Goal: Task Accomplishment & Management: Manage account settings

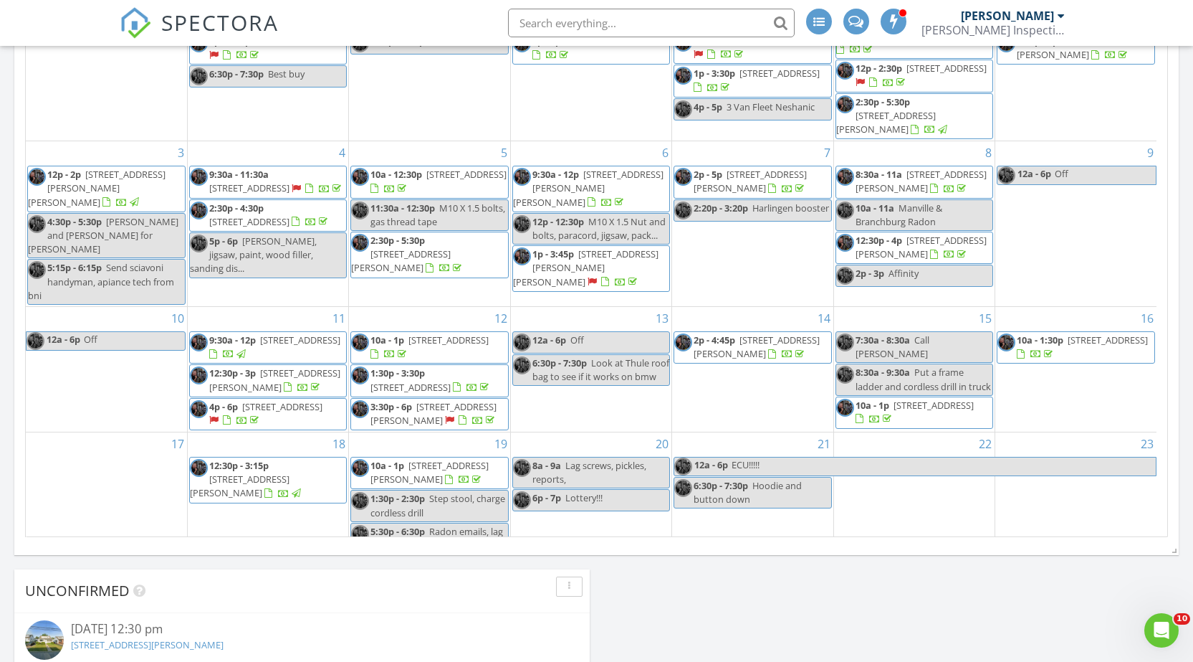
scroll to position [276, 0]
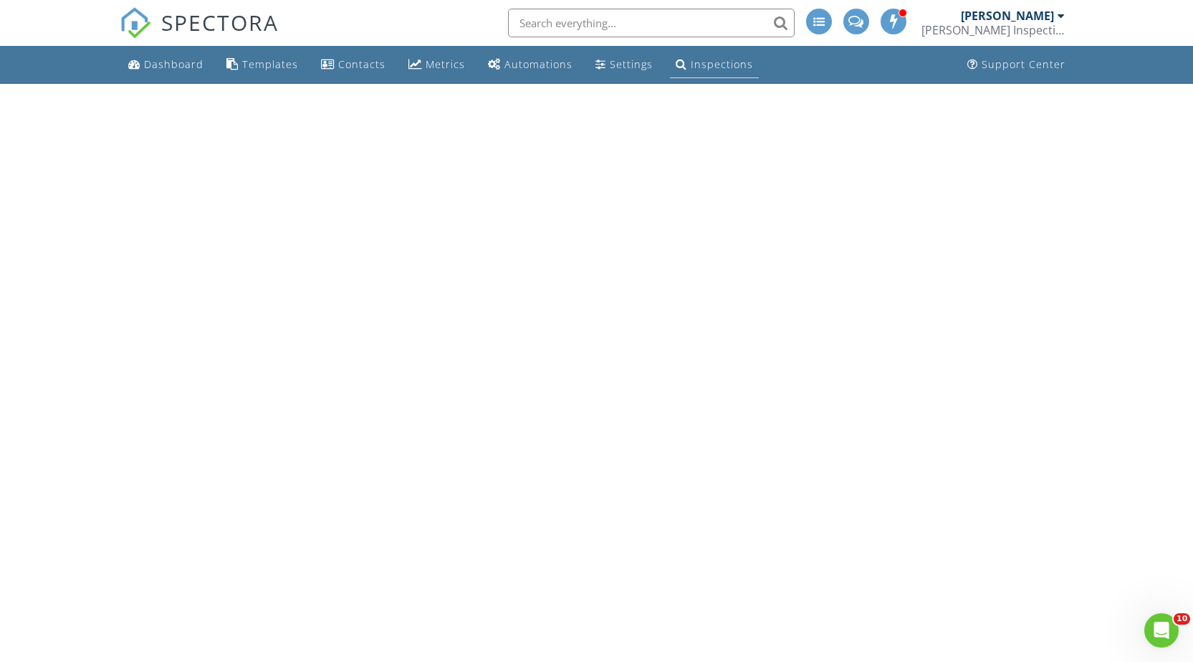
click at [707, 57] on link "Inspections" at bounding box center [714, 65] width 89 height 27
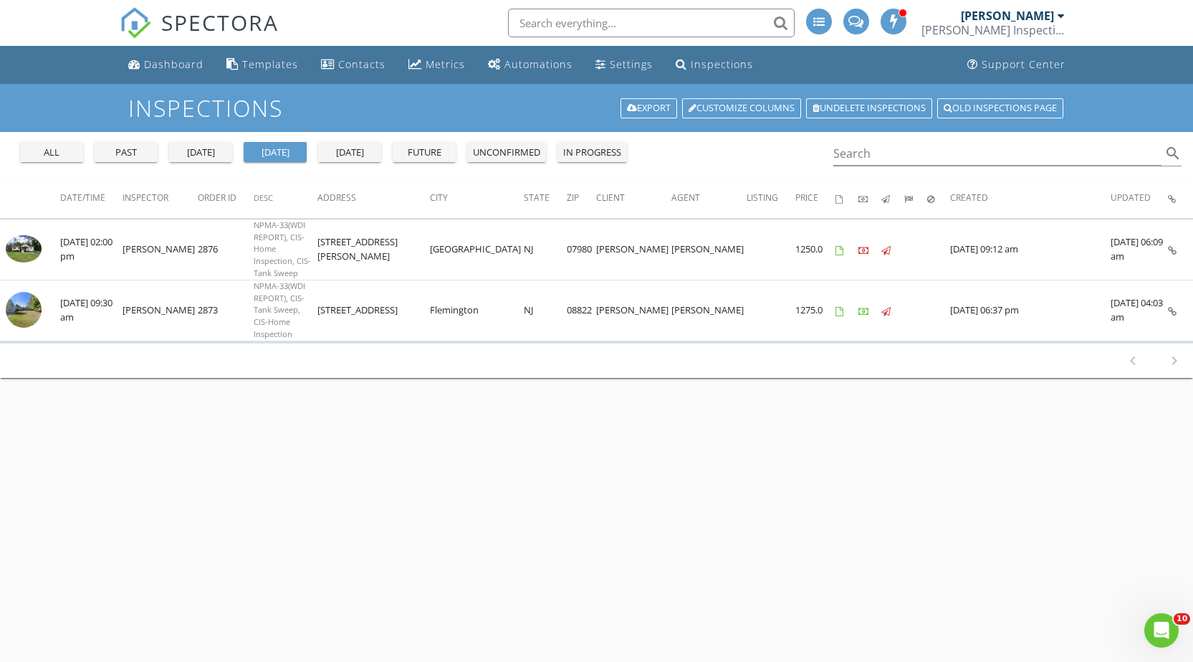
click at [211, 140] on div "all past yesterday today tomorrow future unconfirmed in progress" at bounding box center [323, 149] width 619 height 34
click at [209, 148] on div "yesterday" at bounding box center [201, 153] width 52 height 14
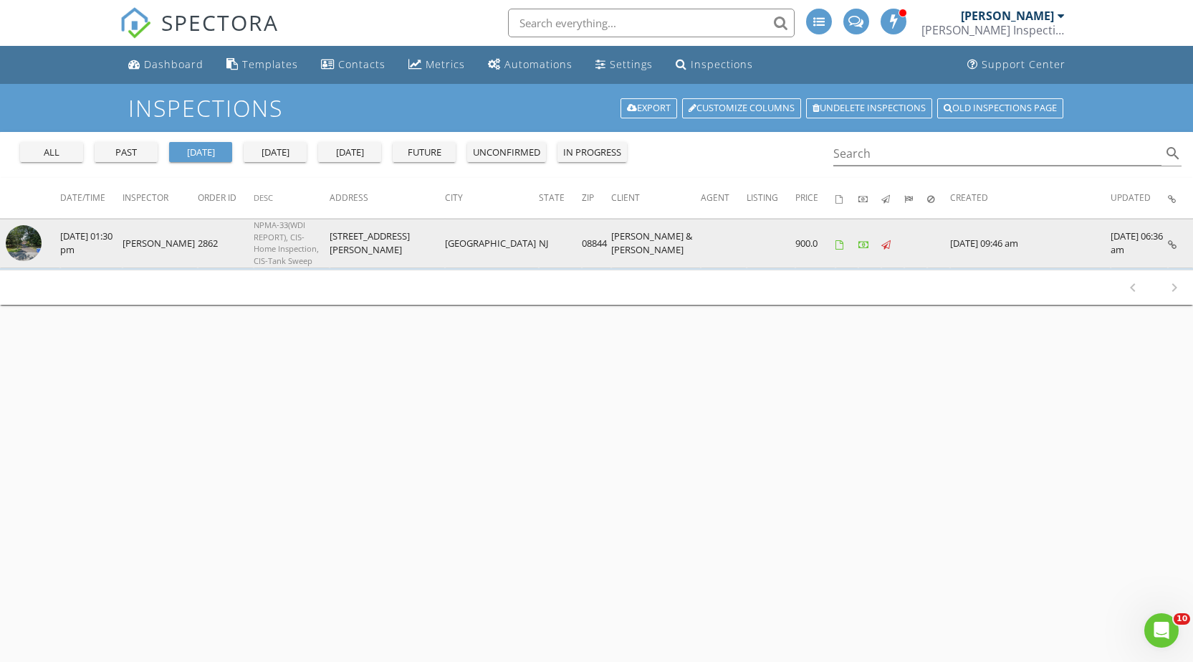
click at [1173, 240] on icon at bounding box center [1172, 244] width 9 height 9
click at [1171, 237] on link at bounding box center [1172, 243] width 9 height 13
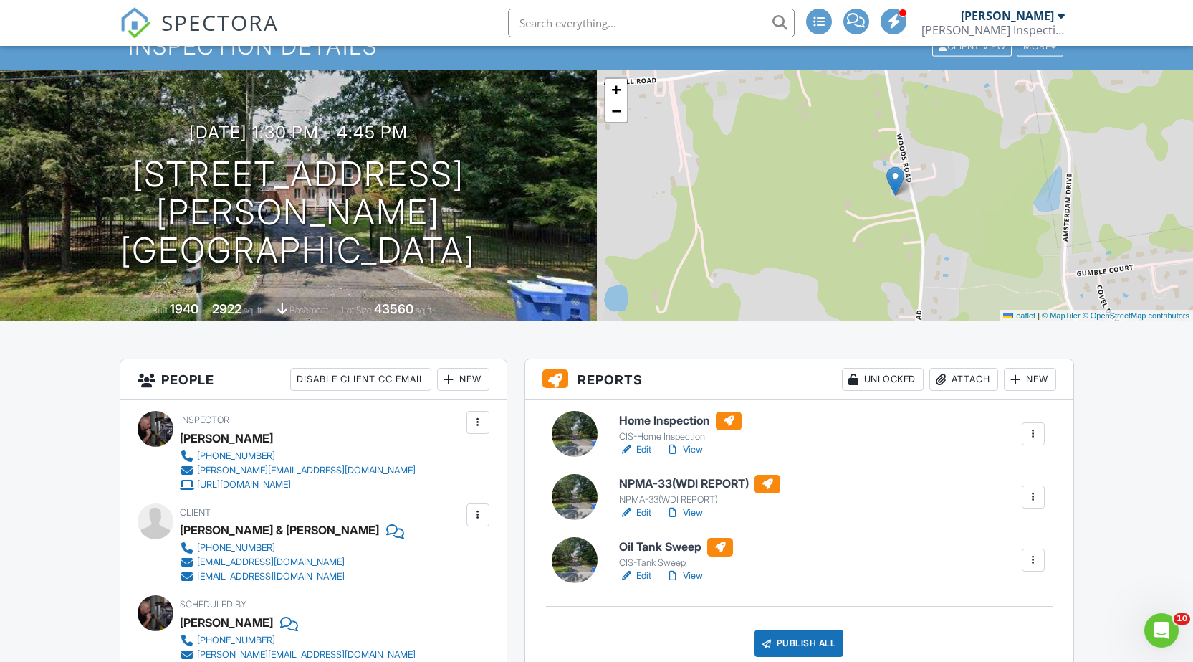
scroll to position [287, 0]
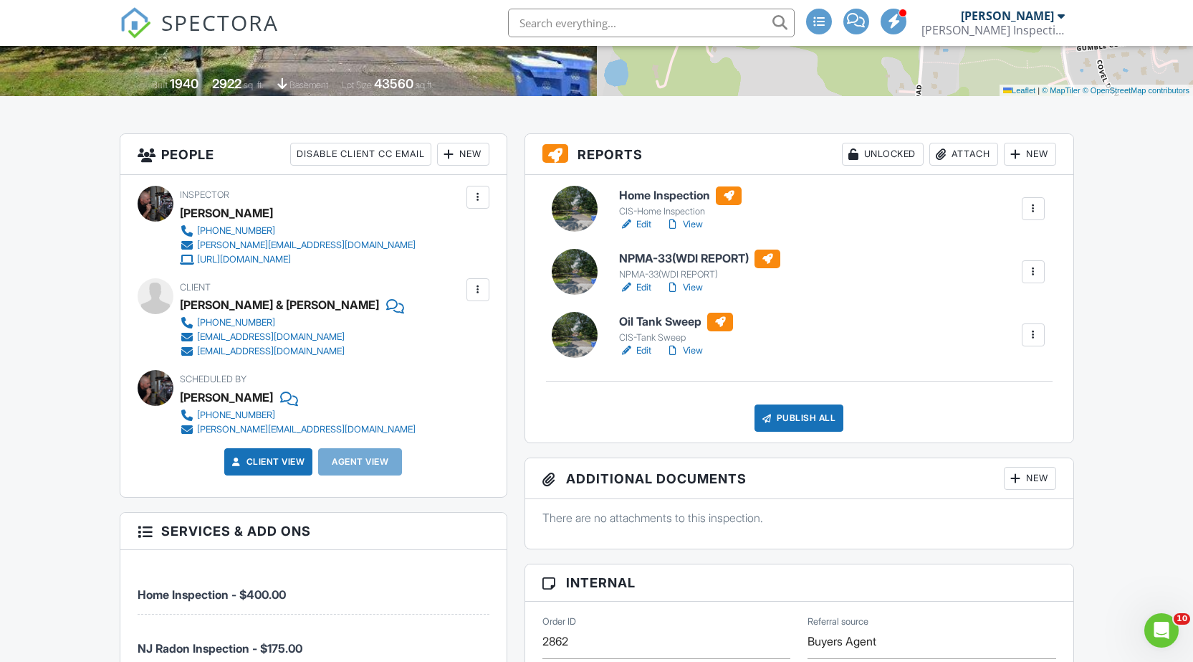
click at [652, 350] on link "Edit" at bounding box center [635, 350] width 32 height 14
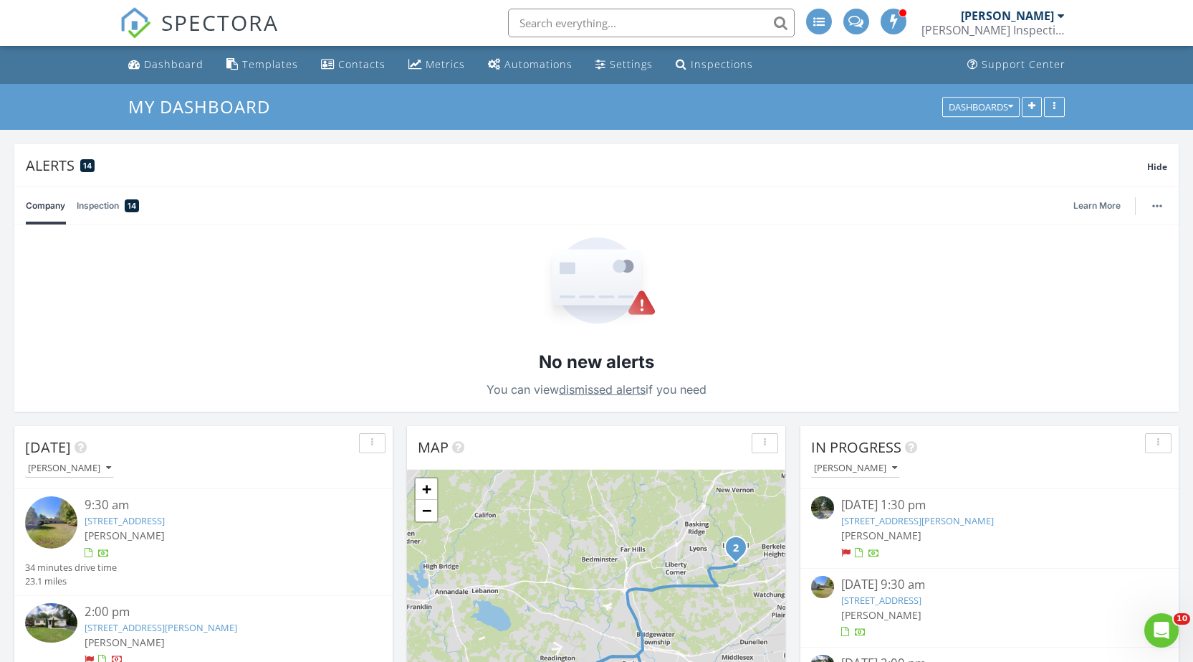
click at [1034, 20] on div "[PERSON_NAME]" at bounding box center [1007, 16] width 93 height 14
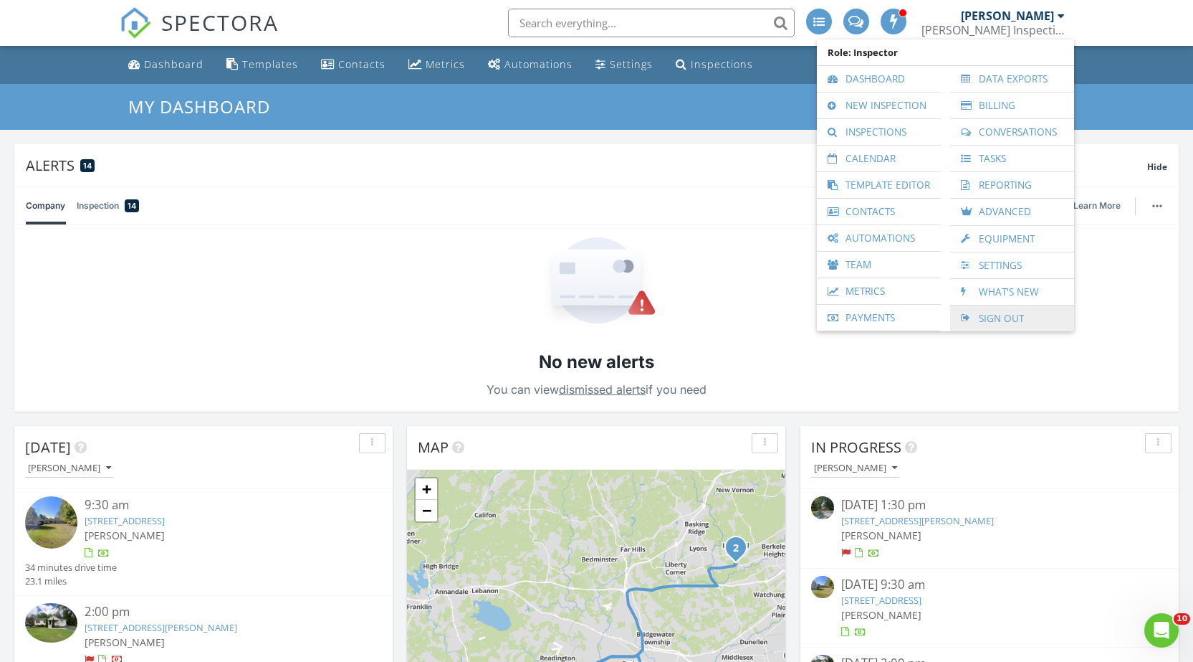
click at [1004, 313] on link "Sign Out" at bounding box center [1013, 318] width 110 height 26
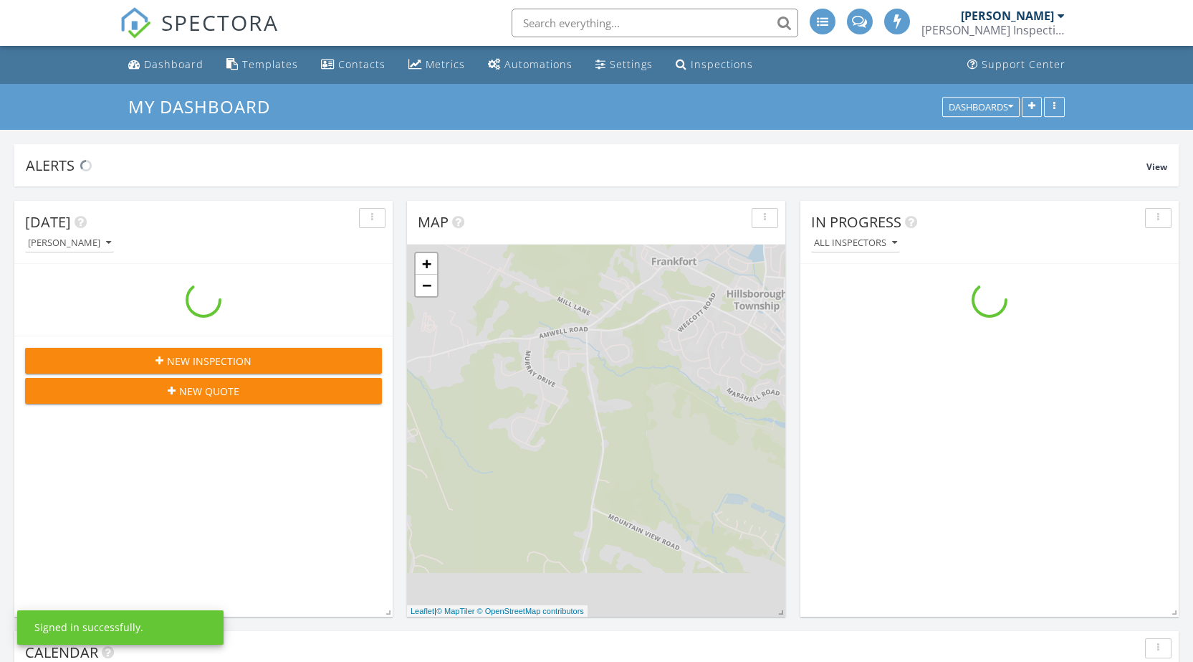
scroll to position [1327, 1216]
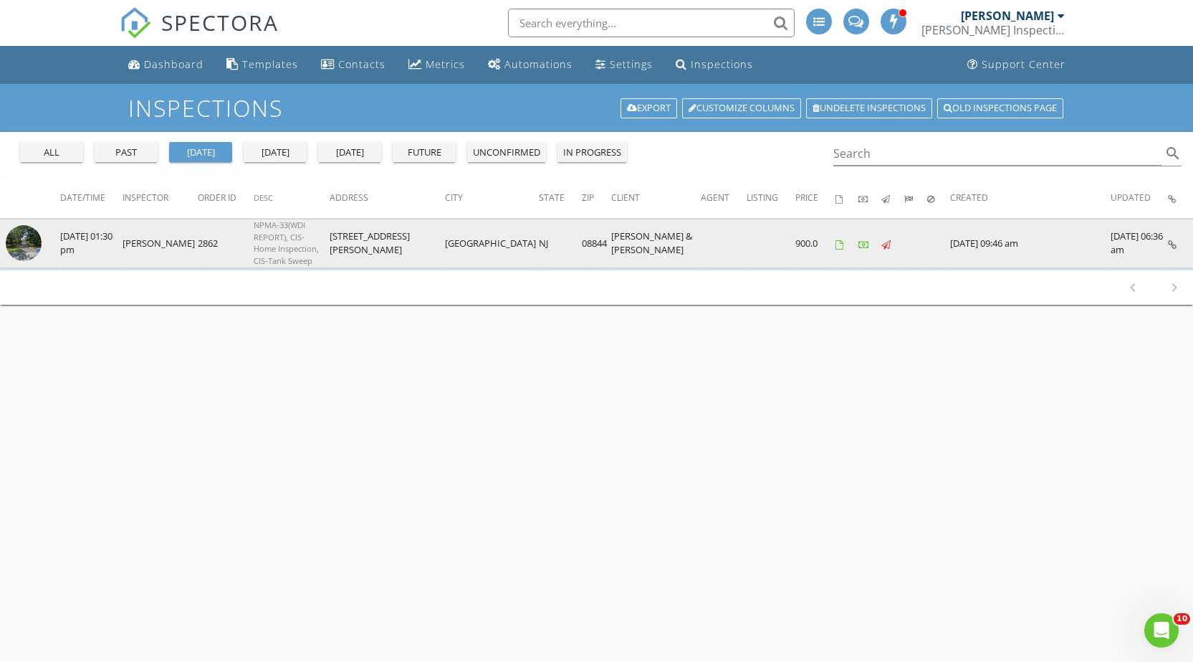
click at [1172, 242] on icon at bounding box center [1172, 244] width 9 height 9
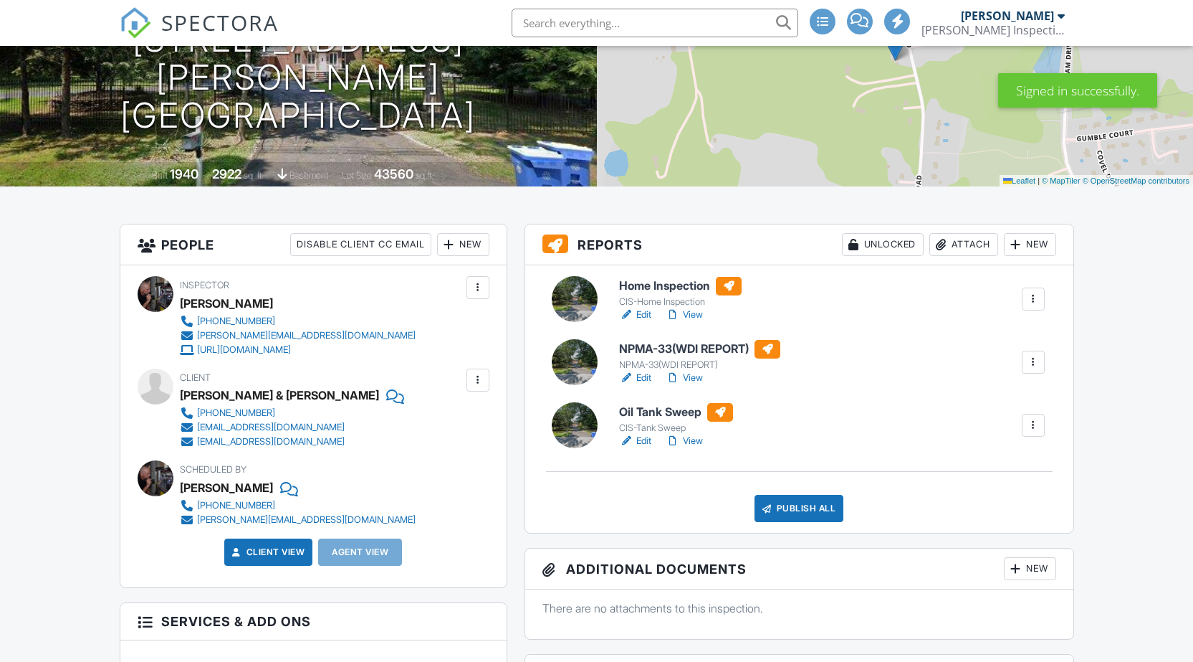
click at [816, 490] on div "Home Inspection CIS-Home Inspection Edit View Quick Publish Copy Delete NPMA-33…" at bounding box center [799, 398] width 548 height 267
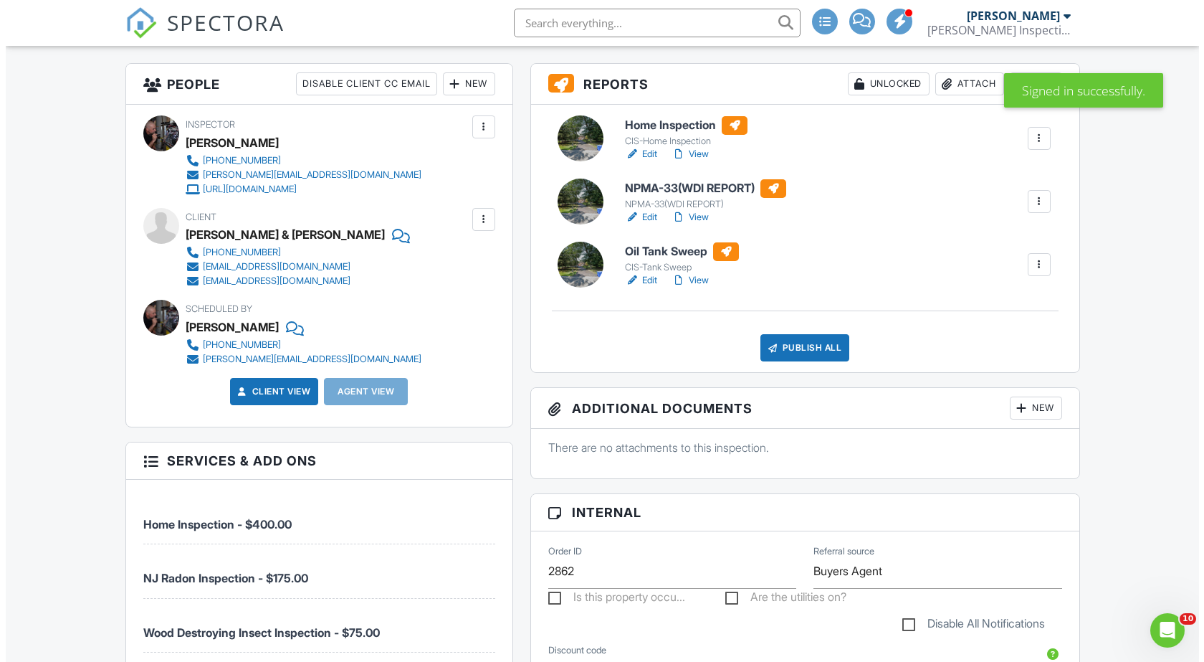
scroll to position [358, 0]
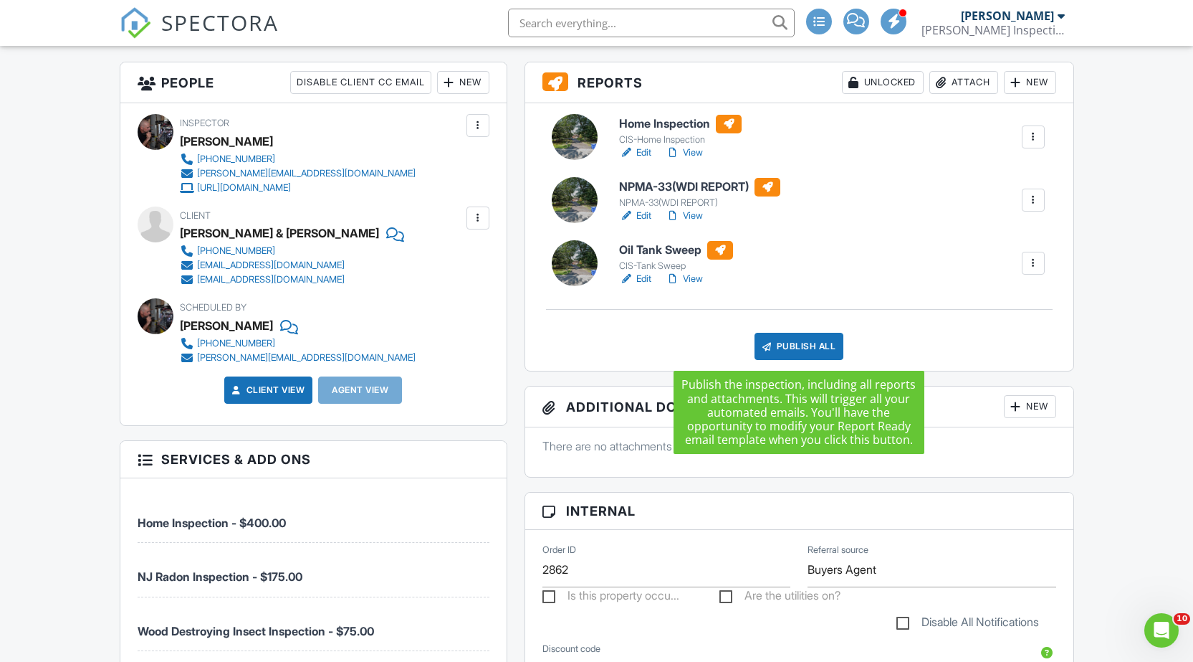
click at [786, 351] on div "Publish All" at bounding box center [800, 346] width 90 height 27
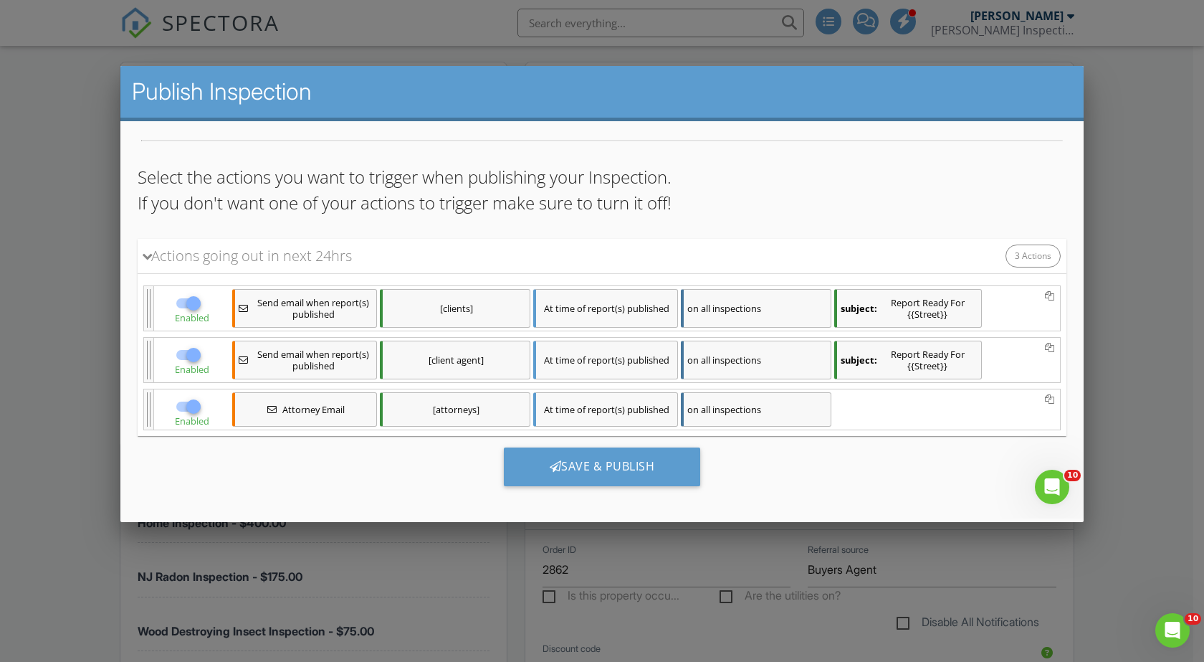
scroll to position [131, 0]
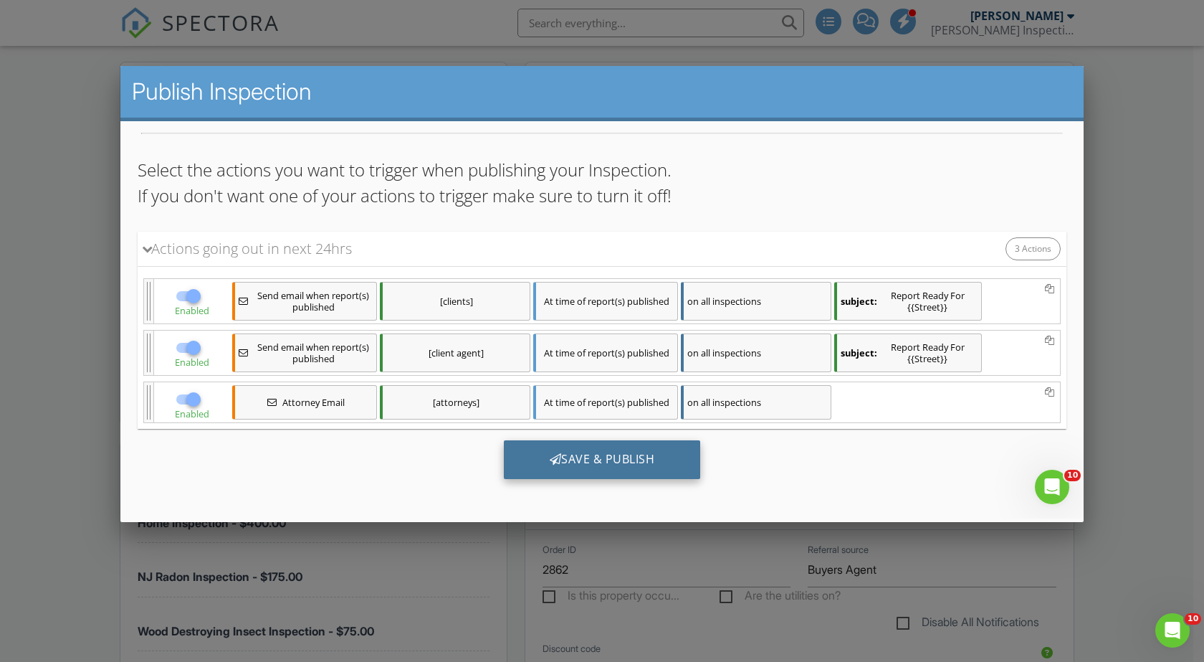
click at [597, 456] on div "Save & Publish" at bounding box center [602, 459] width 197 height 39
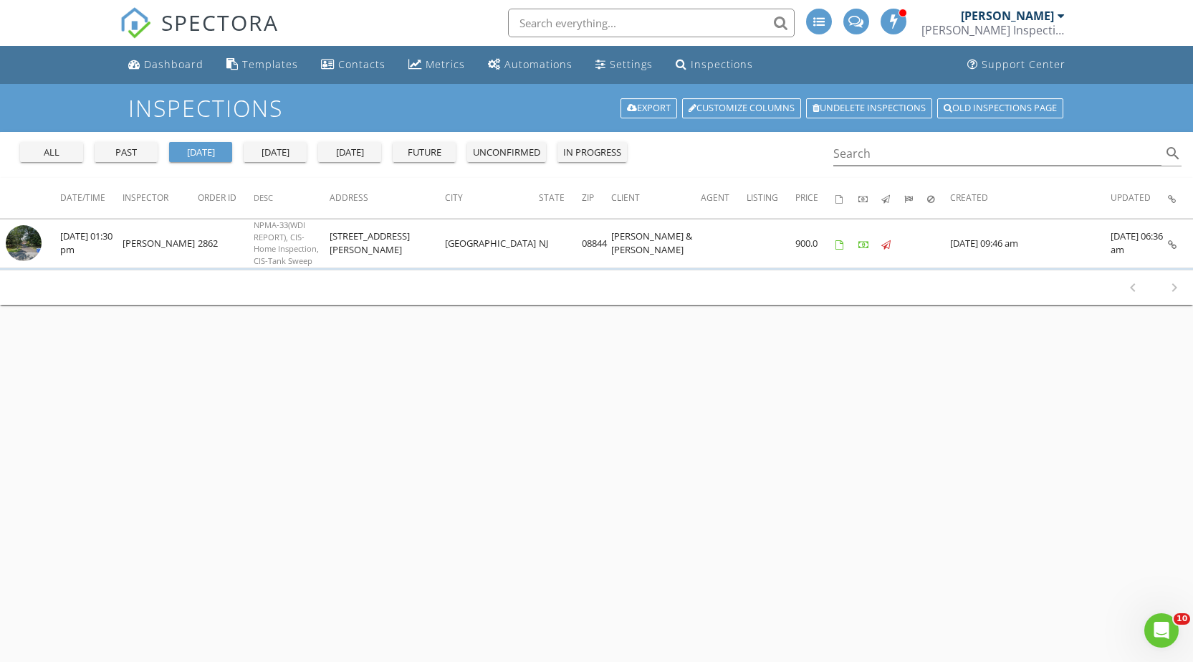
click at [133, 148] on div "past" at bounding box center [126, 153] width 52 height 14
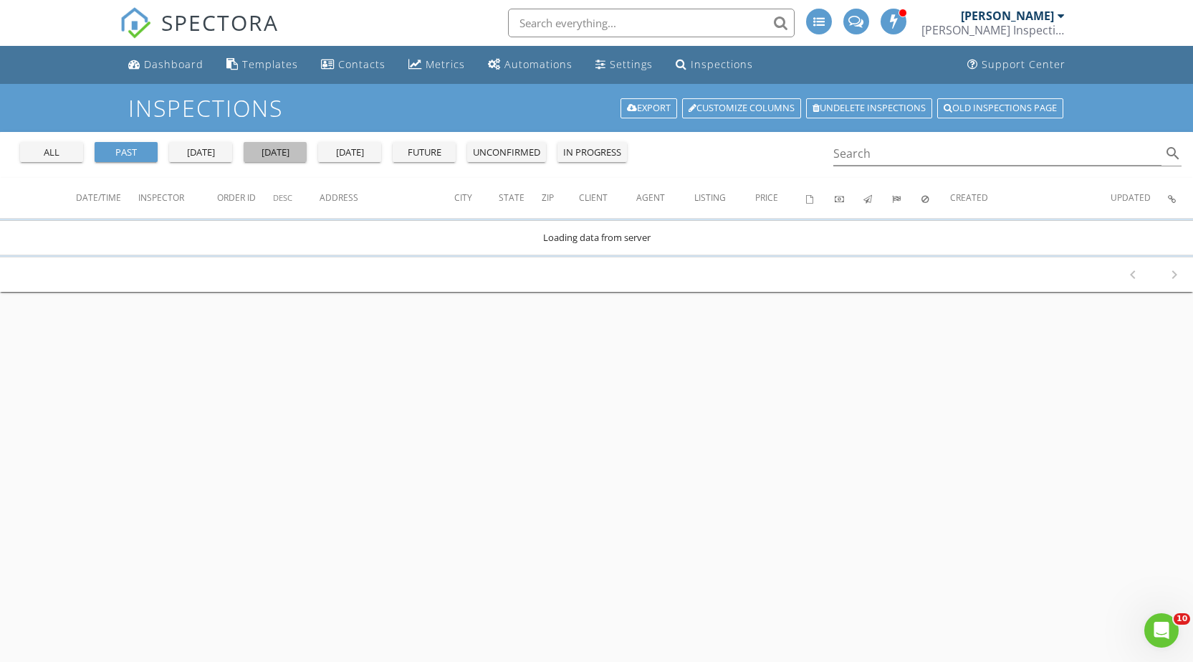
click at [274, 153] on div "today" at bounding box center [275, 153] width 52 height 14
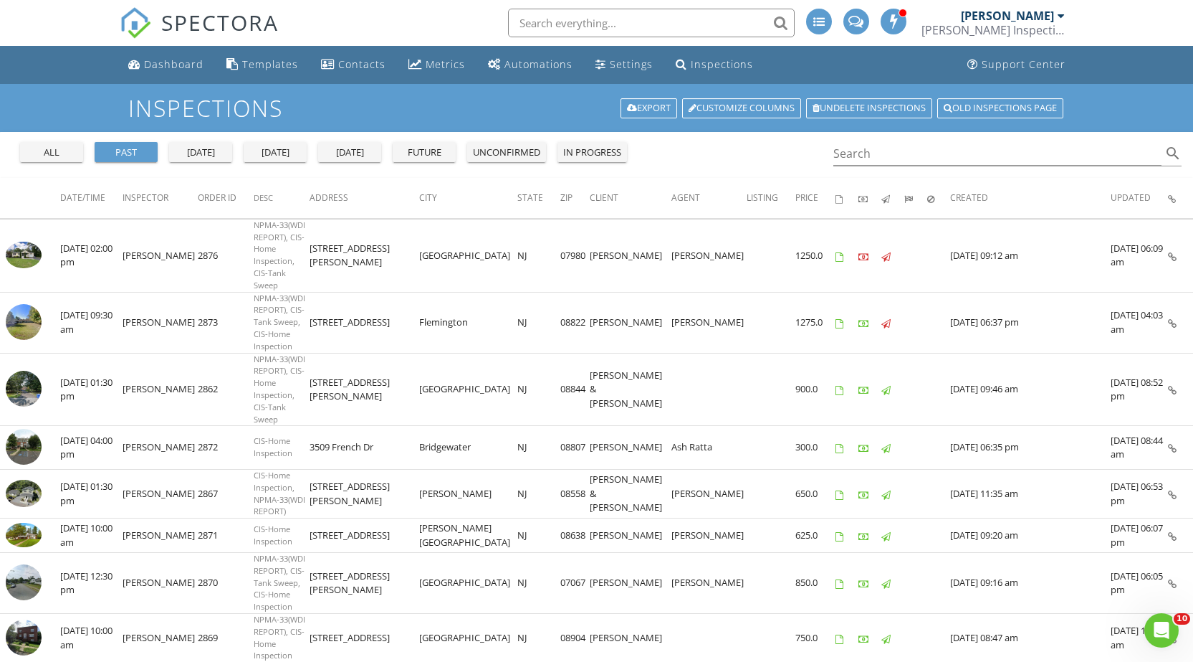
click at [290, 146] on div "today" at bounding box center [275, 153] width 52 height 14
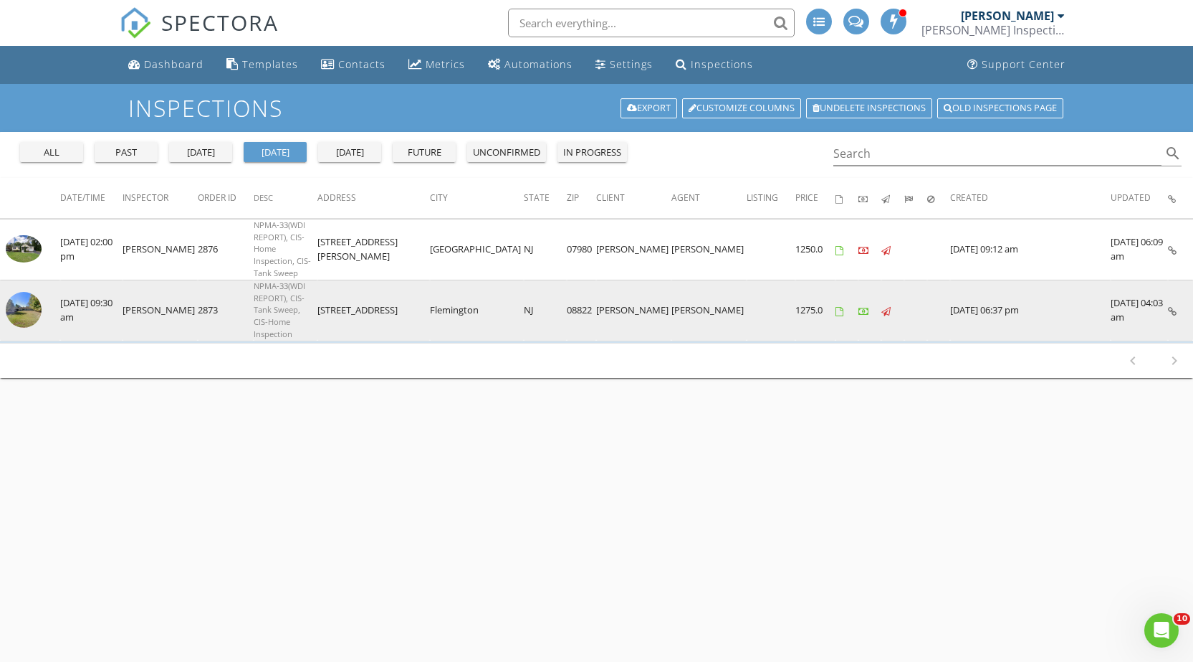
click at [1174, 280] on td at bounding box center [1180, 310] width 25 height 61
click at [1175, 307] on icon at bounding box center [1172, 311] width 9 height 9
click at [1177, 280] on td at bounding box center [1180, 310] width 25 height 61
click at [1174, 307] on icon at bounding box center [1172, 311] width 9 height 9
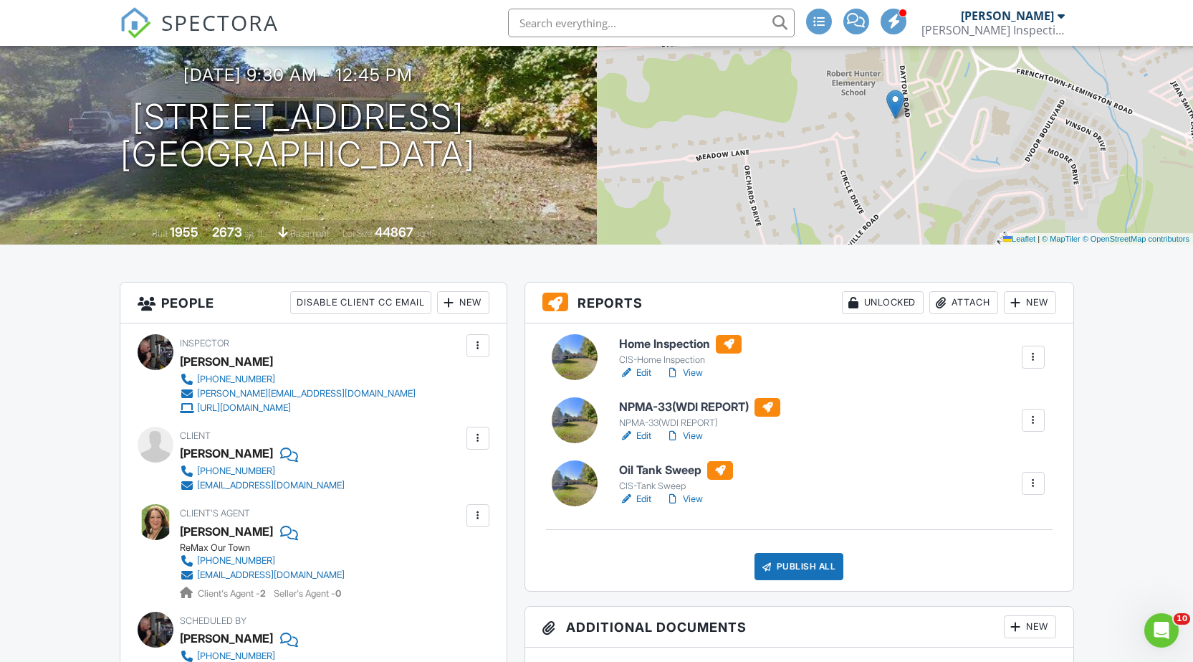
scroll to position [143, 0]
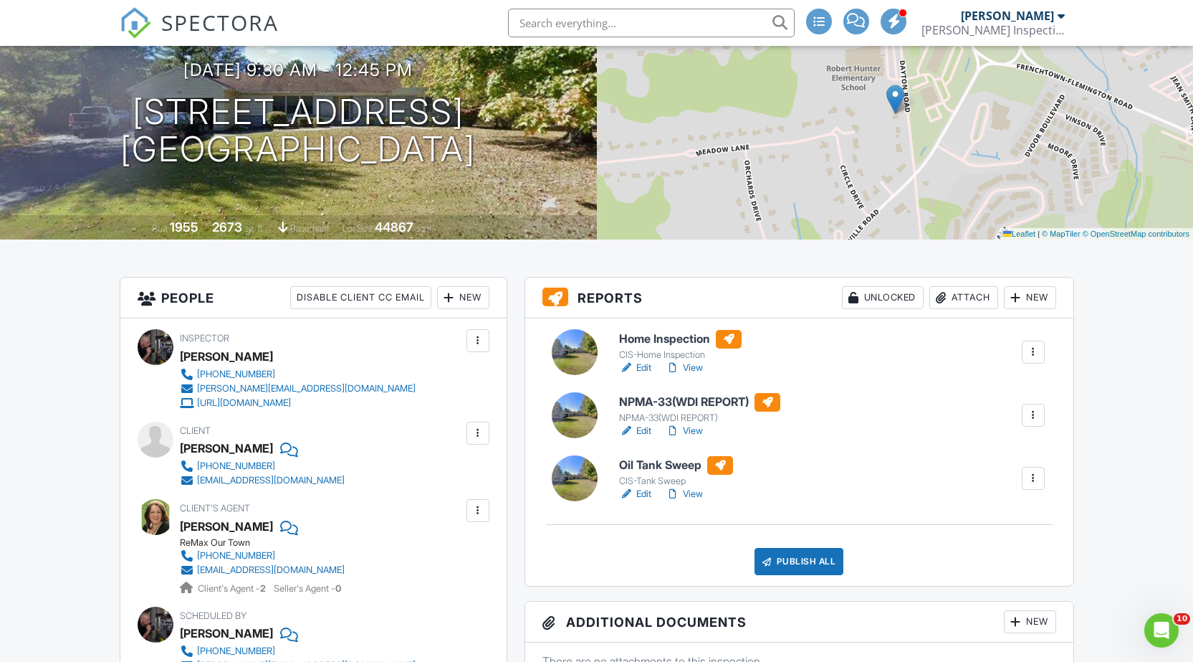
click at [634, 364] on link "Edit" at bounding box center [635, 368] width 32 height 14
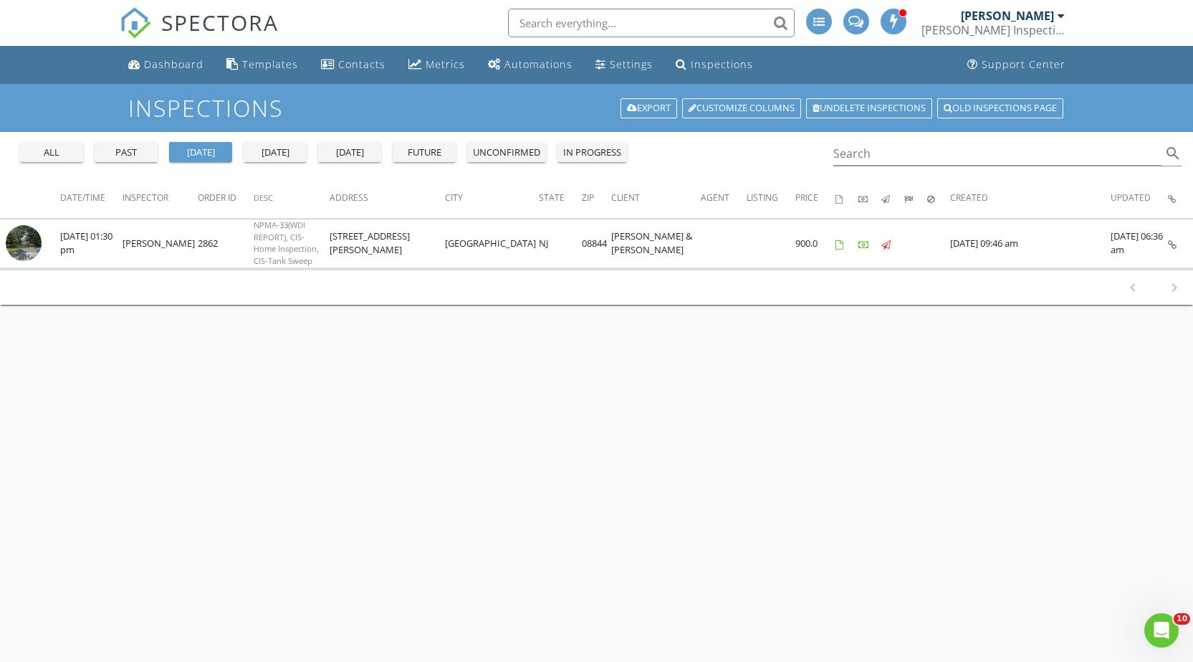
click at [277, 151] on div "[DATE]" at bounding box center [275, 153] width 52 height 14
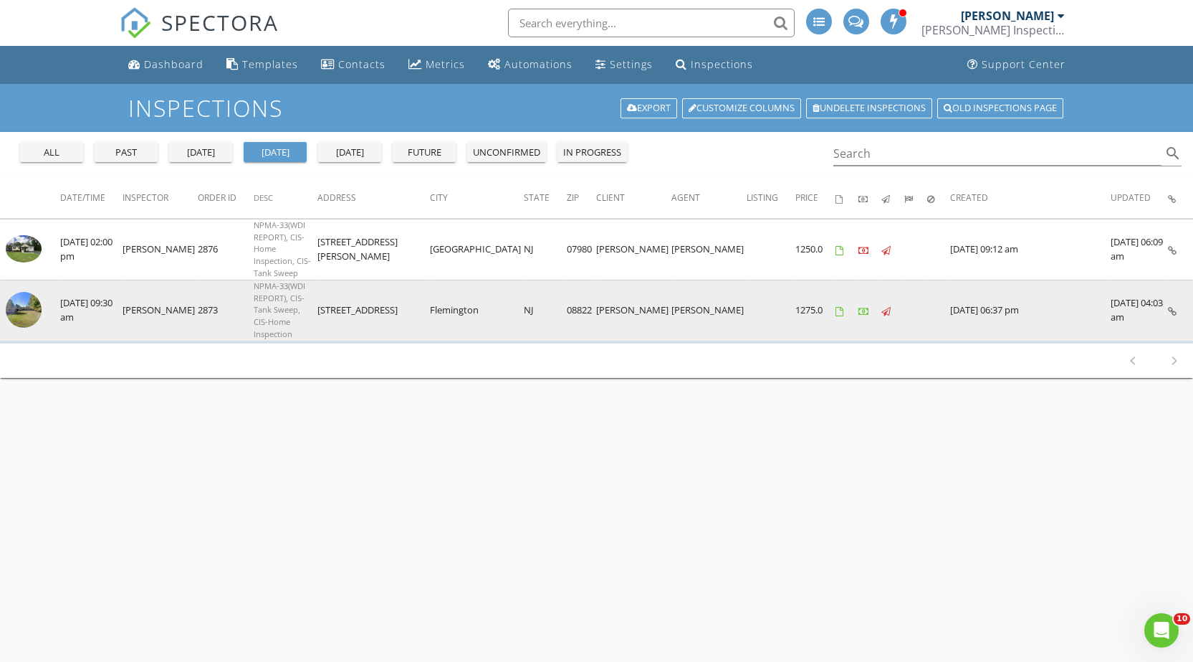
click at [1170, 303] on link at bounding box center [1172, 309] width 9 height 13
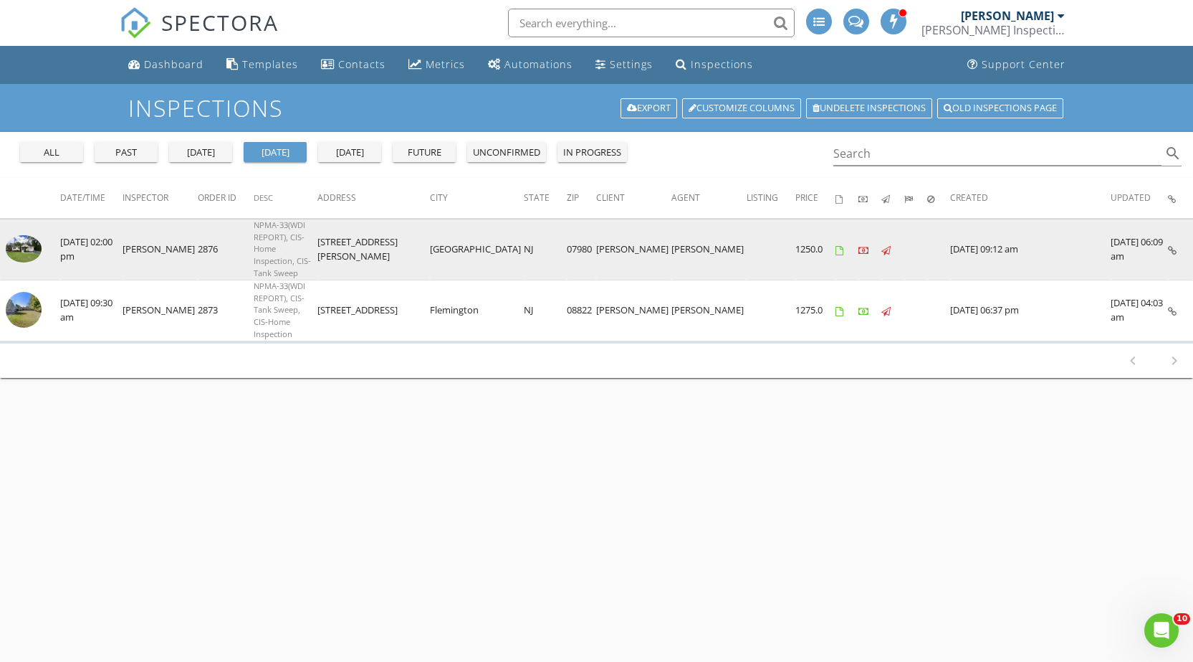
click at [1173, 246] on icon at bounding box center [1172, 250] width 9 height 9
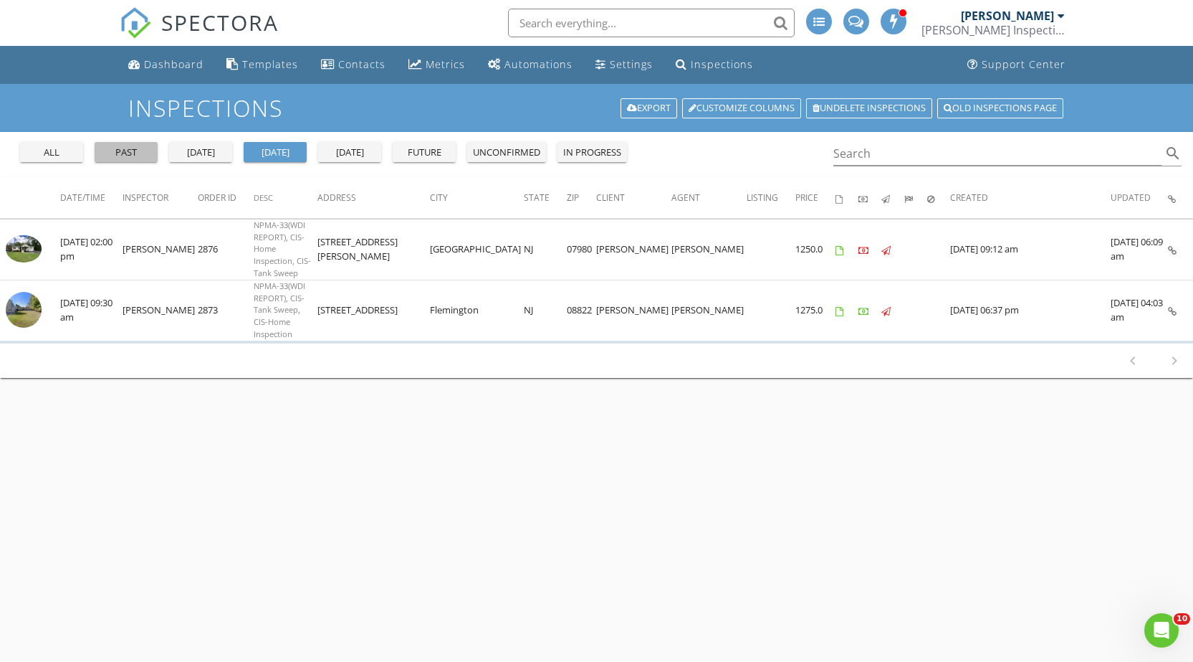
click at [148, 152] on div "past" at bounding box center [126, 153] width 52 height 14
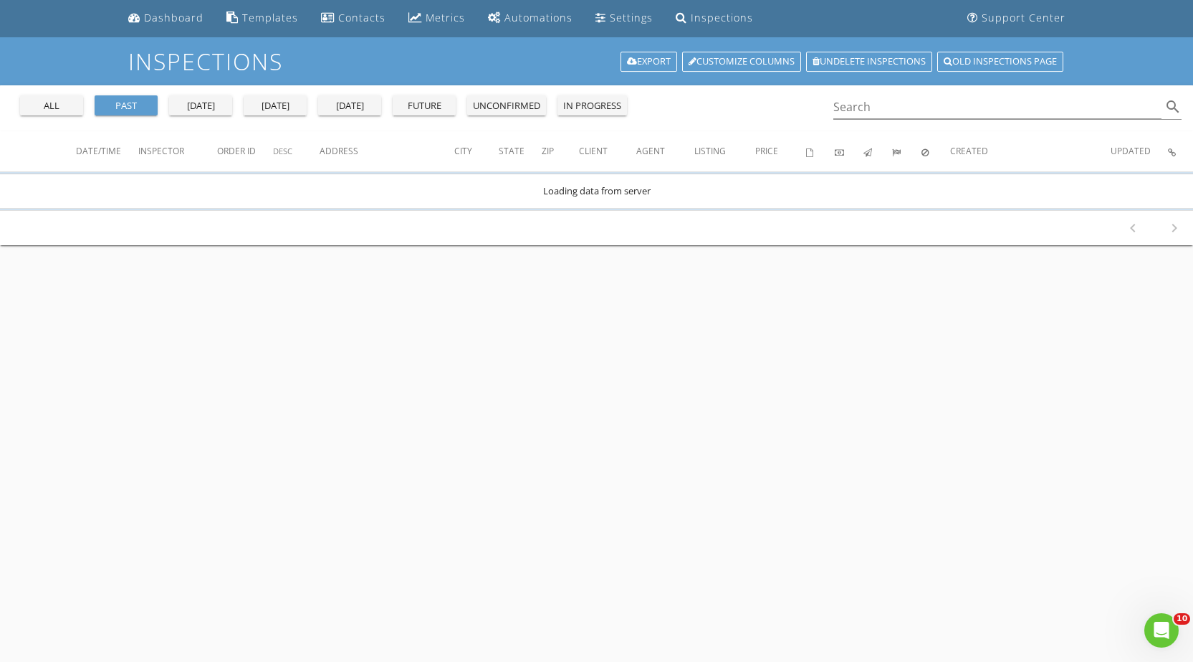
scroll to position [72, 0]
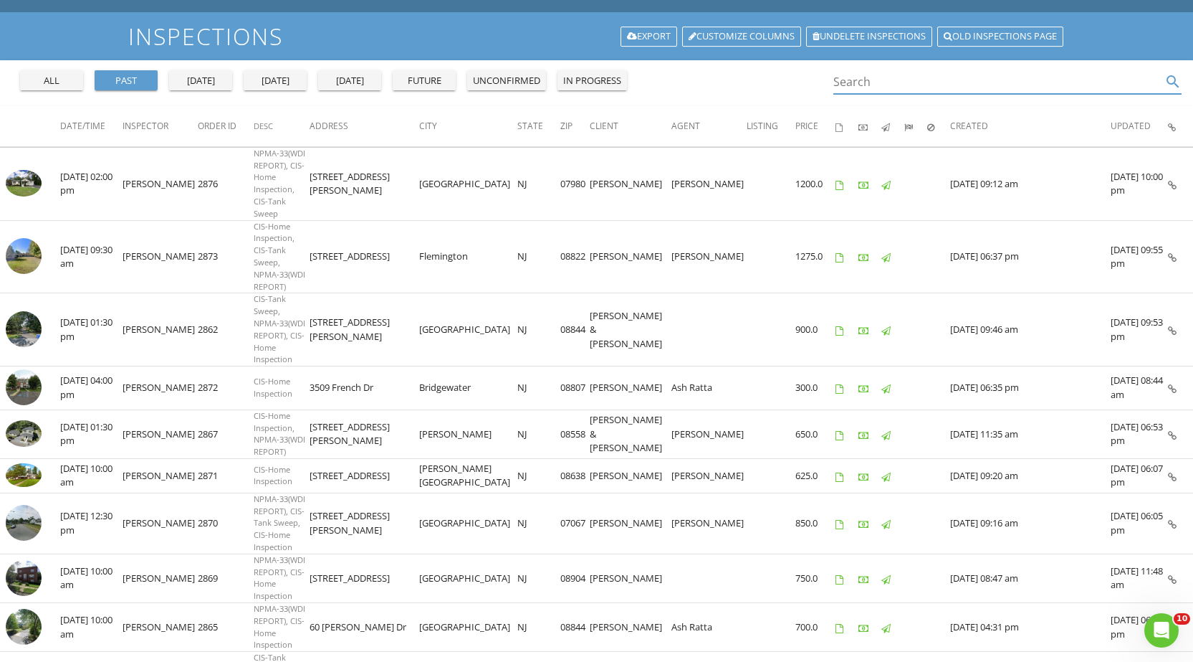
click at [909, 72] on input "Search" at bounding box center [998, 82] width 329 height 24
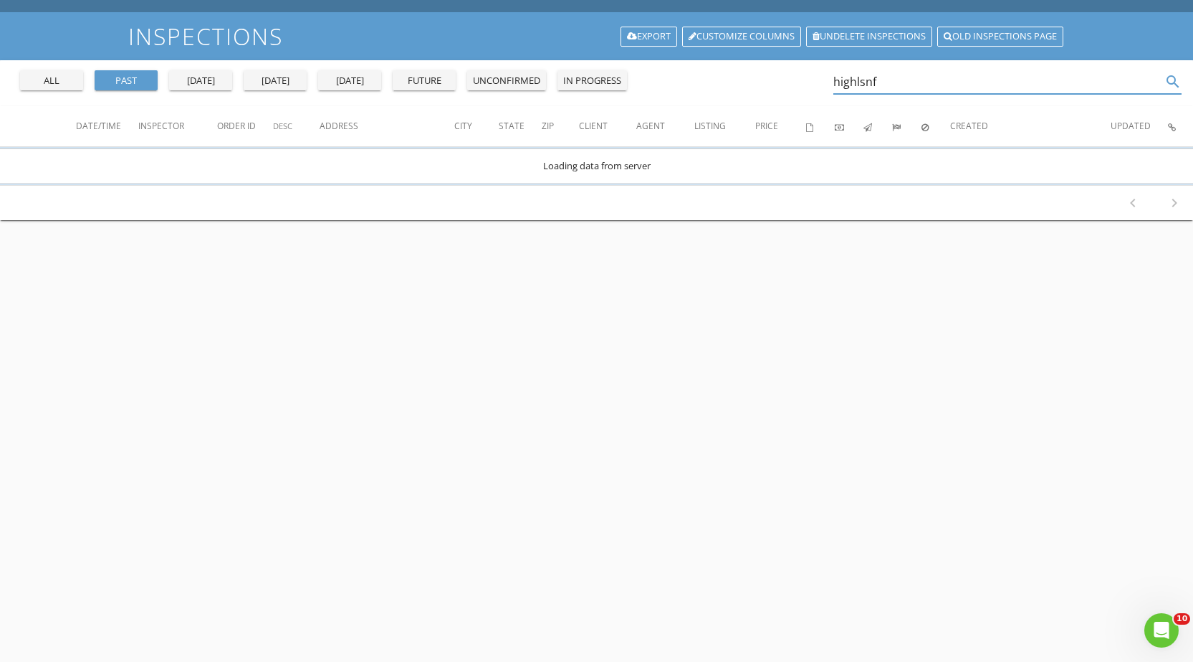
scroll to position [0, 0]
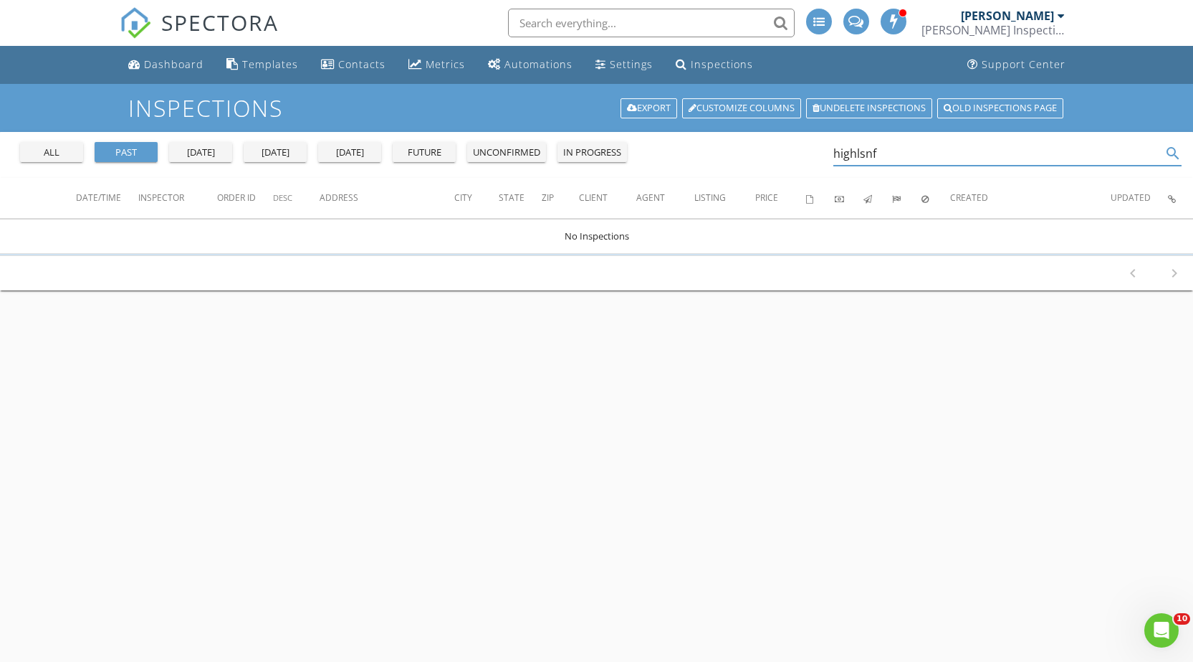
click at [905, 158] on input "highlsnf" at bounding box center [998, 154] width 329 height 24
type input "highland"
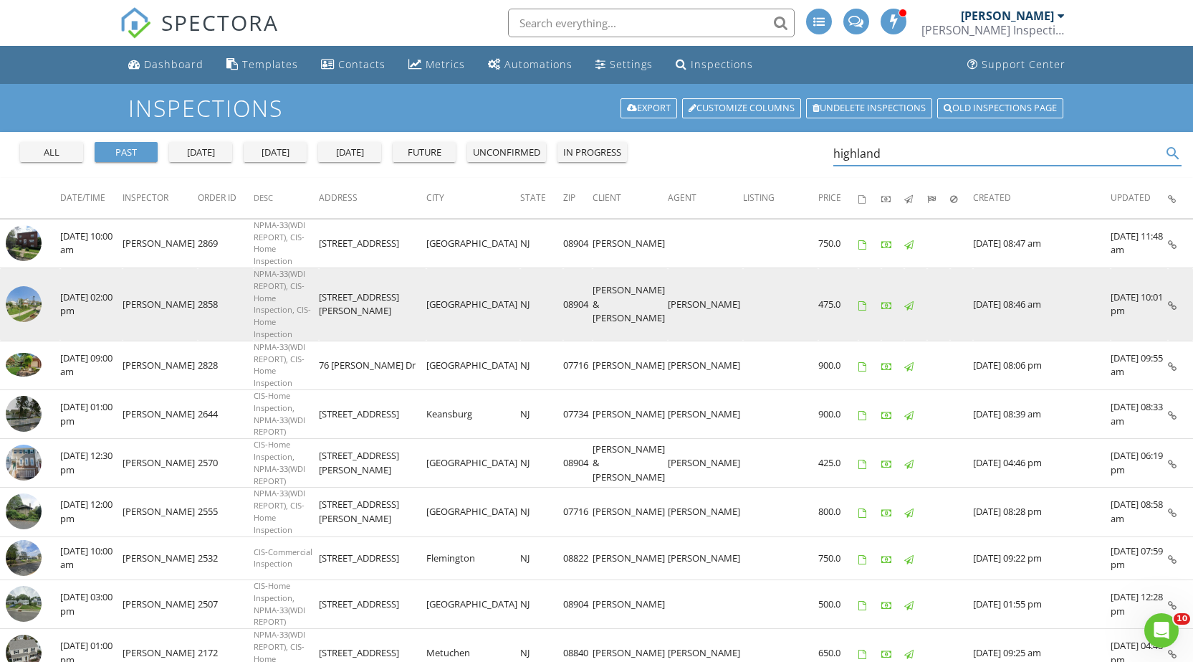
click at [1171, 301] on icon at bounding box center [1172, 305] width 9 height 9
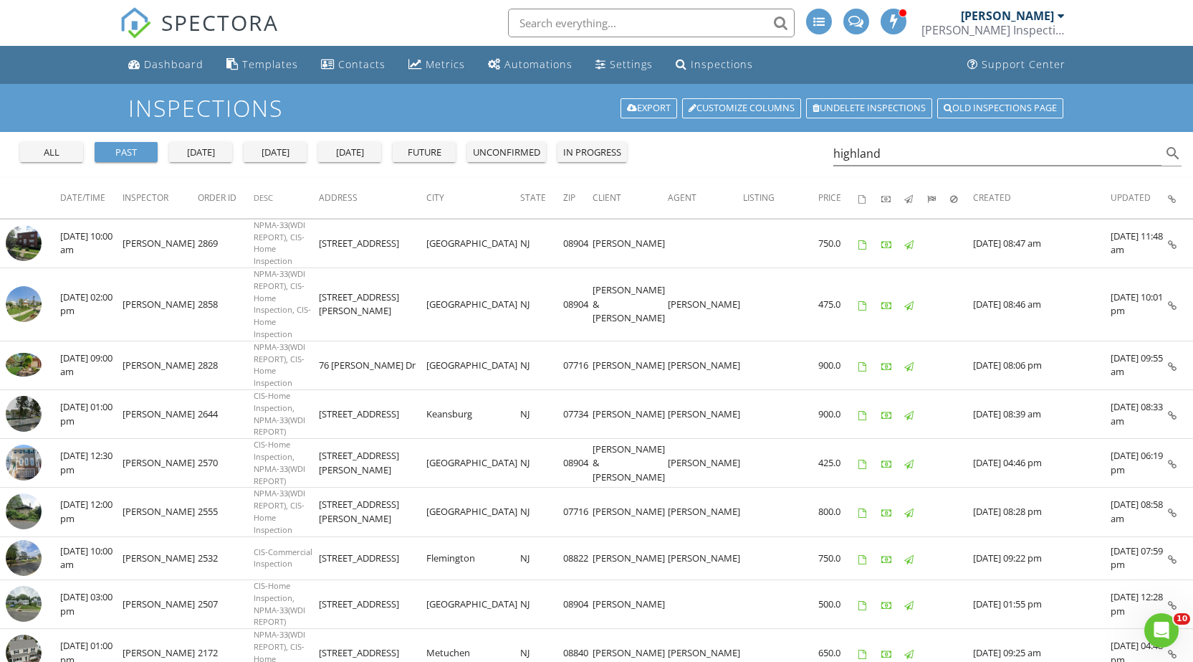
click at [62, 147] on div "all" at bounding box center [52, 153] width 52 height 14
drag, startPoint x: 907, startPoint y: 146, endPoint x: 792, endPoint y: 172, distance: 117.6
click at [792, 172] on div "all past yesterday today tomorrow future unconfirmed in progress highland search" at bounding box center [596, 155] width 1193 height 46
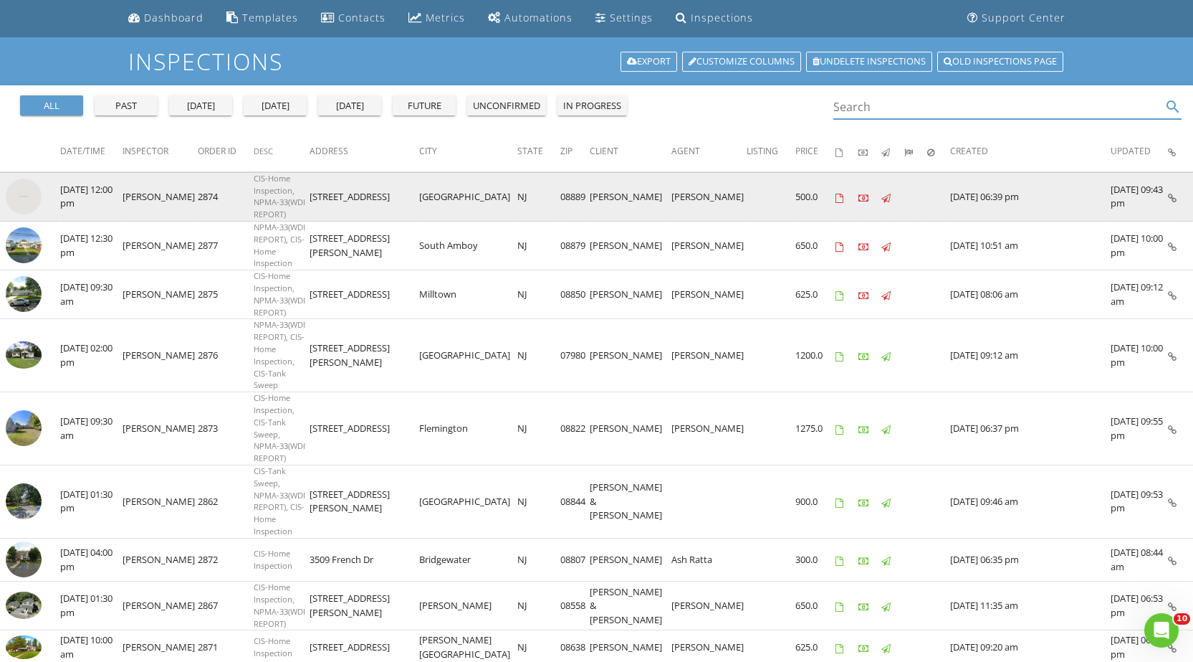
scroll to position [72, 0]
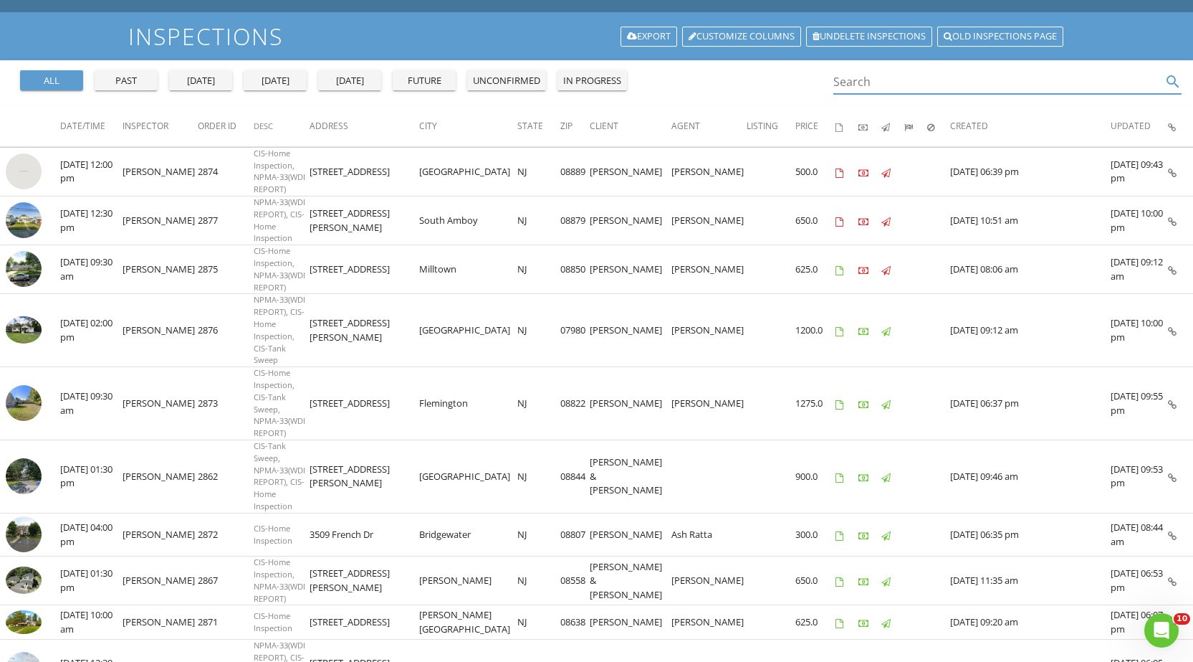
click at [892, 80] on input "Search" at bounding box center [998, 82] width 329 height 24
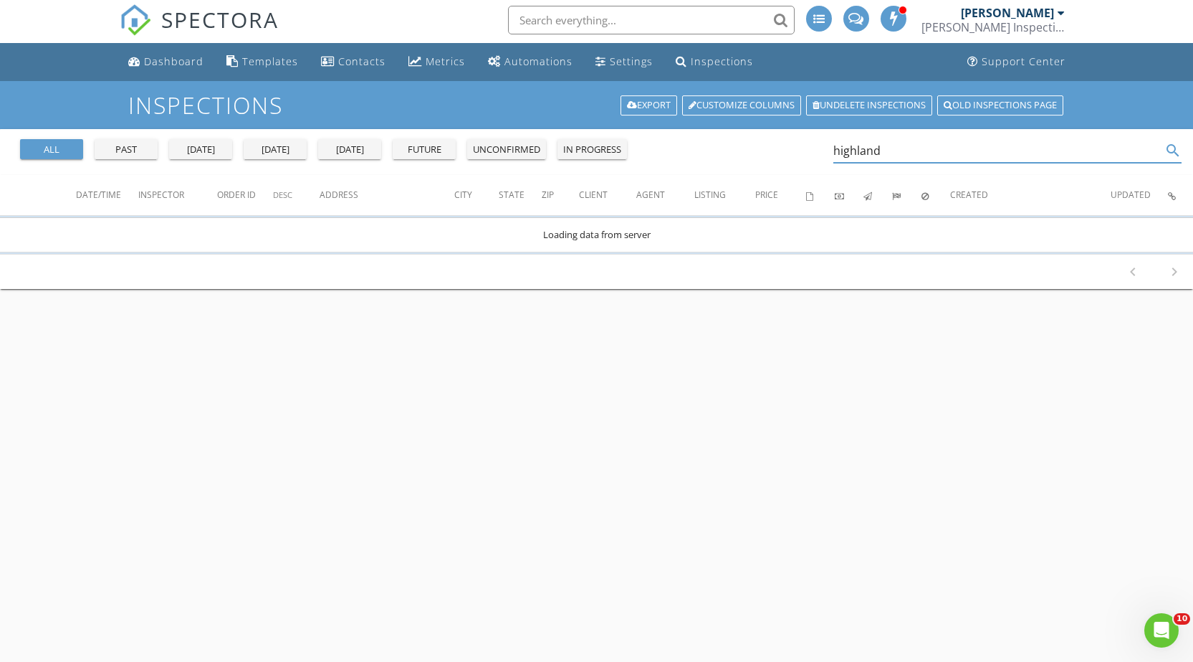
scroll to position [0, 0]
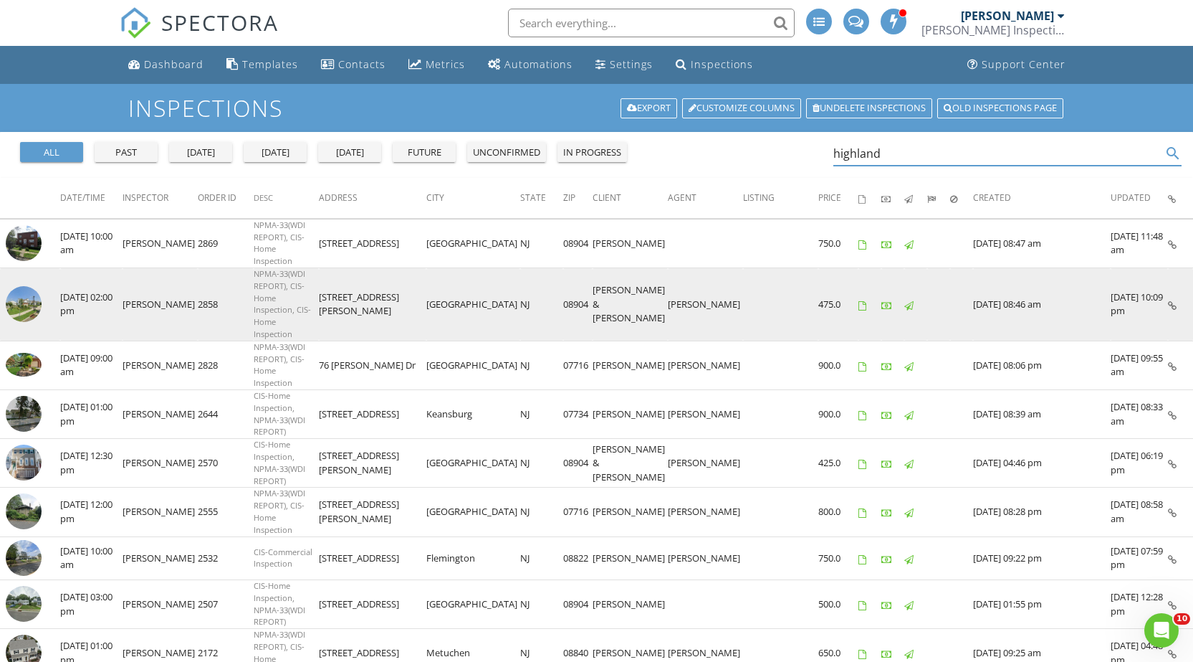
type input "highland"
click at [1173, 301] on icon at bounding box center [1172, 305] width 9 height 9
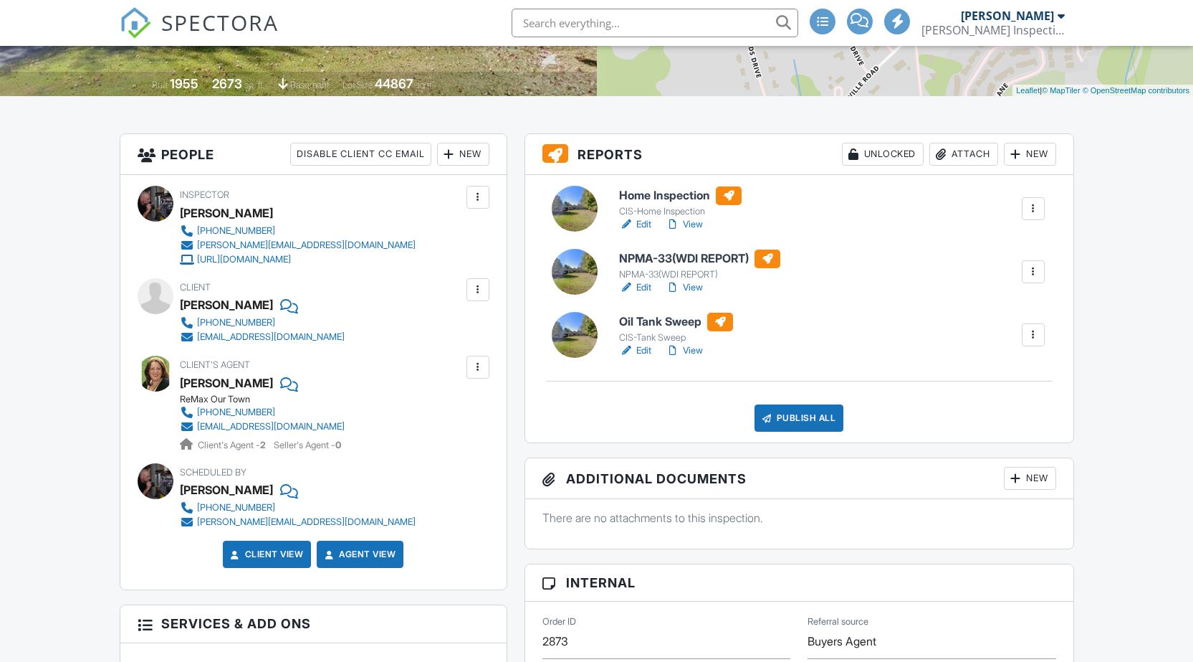
click at [644, 284] on link "Edit" at bounding box center [635, 287] width 32 height 14
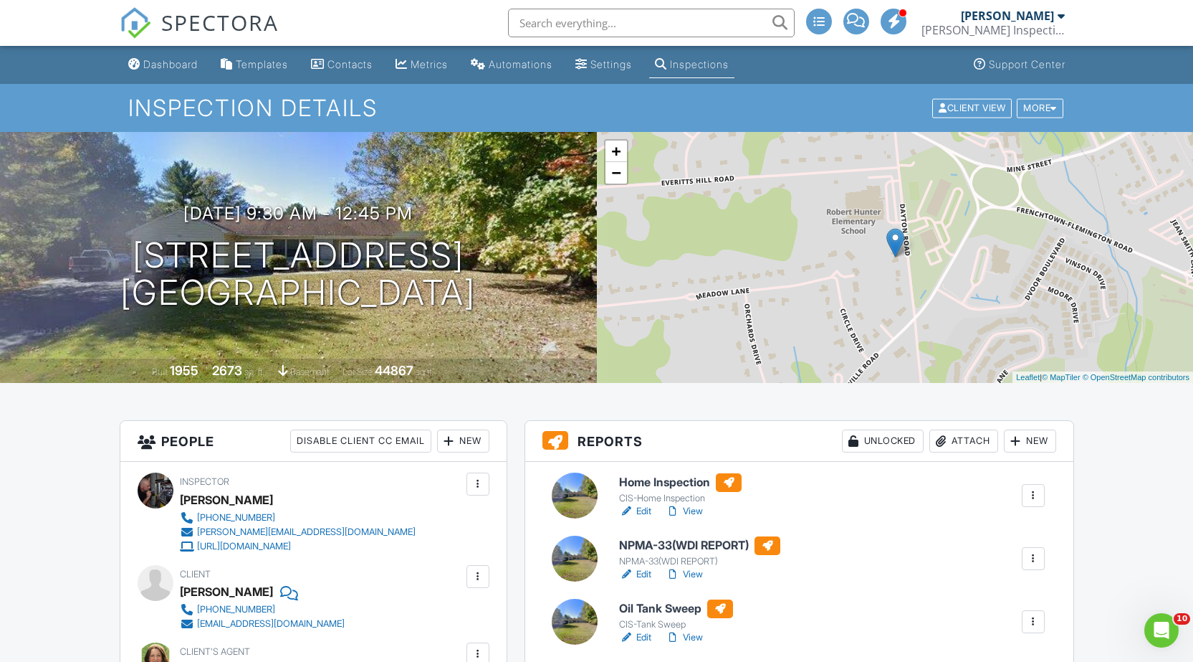
click at [645, 632] on link "Edit" at bounding box center [635, 637] width 32 height 14
click at [641, 505] on link "Edit" at bounding box center [635, 511] width 32 height 14
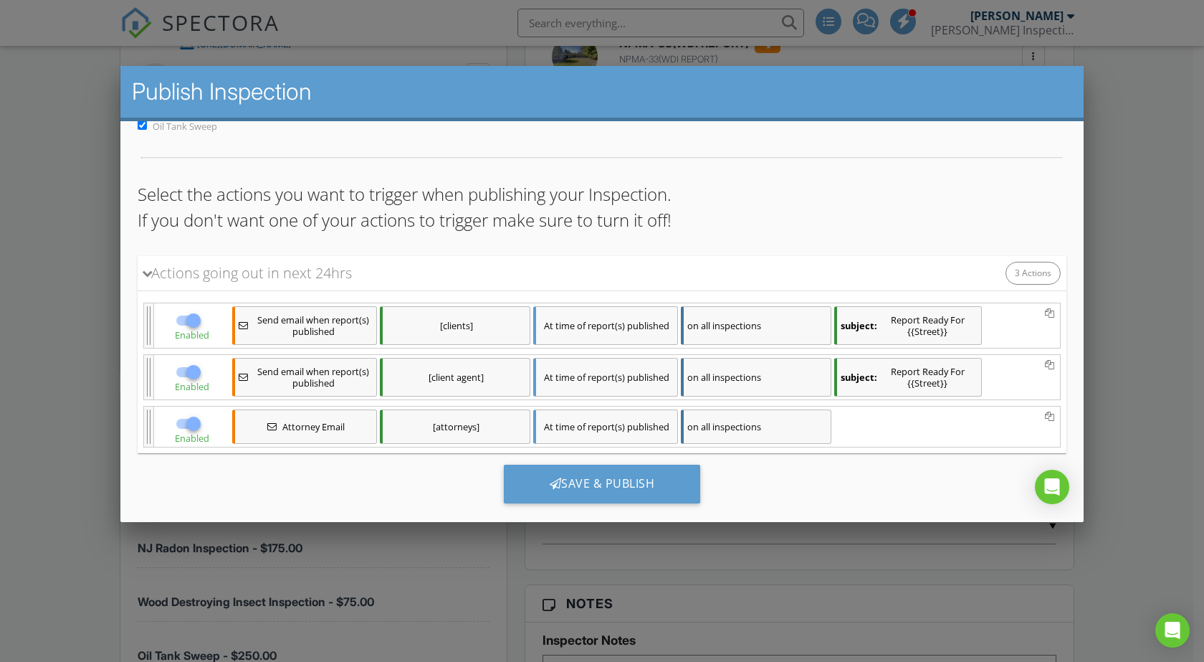
scroll to position [131, 0]
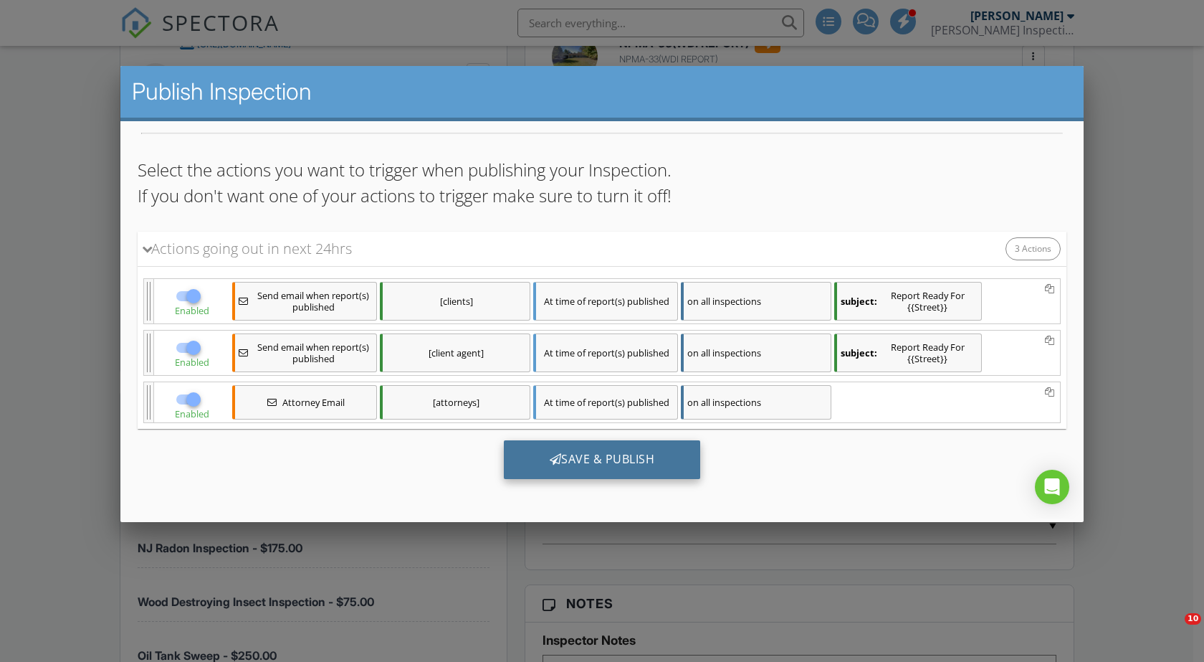
click at [599, 454] on div "Save & Publish" at bounding box center [602, 459] width 197 height 39
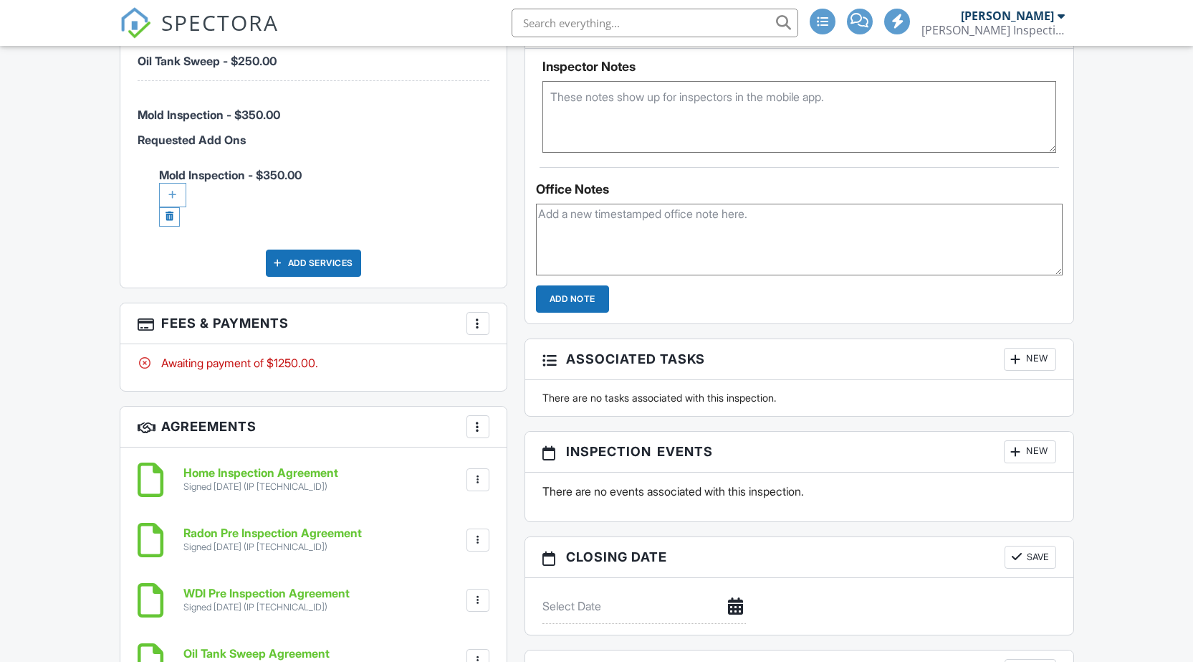
click at [481, 330] on div "More" at bounding box center [478, 323] width 23 height 23
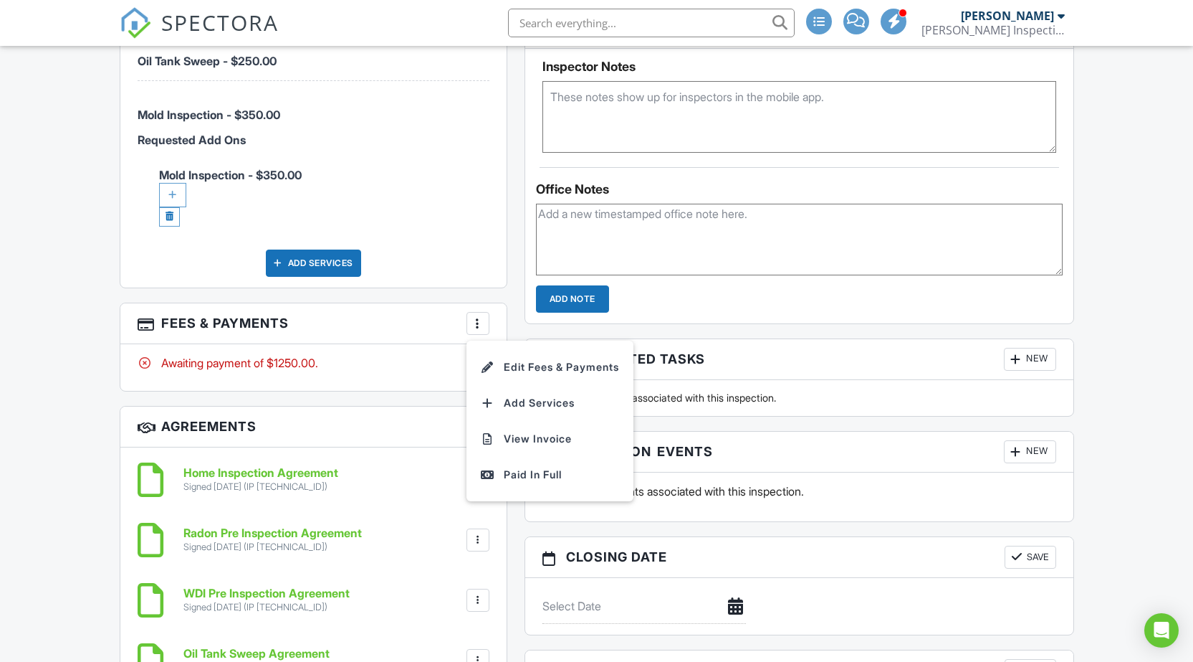
click at [508, 353] on li "Edit Fees & Payments" at bounding box center [550, 367] width 150 height 36
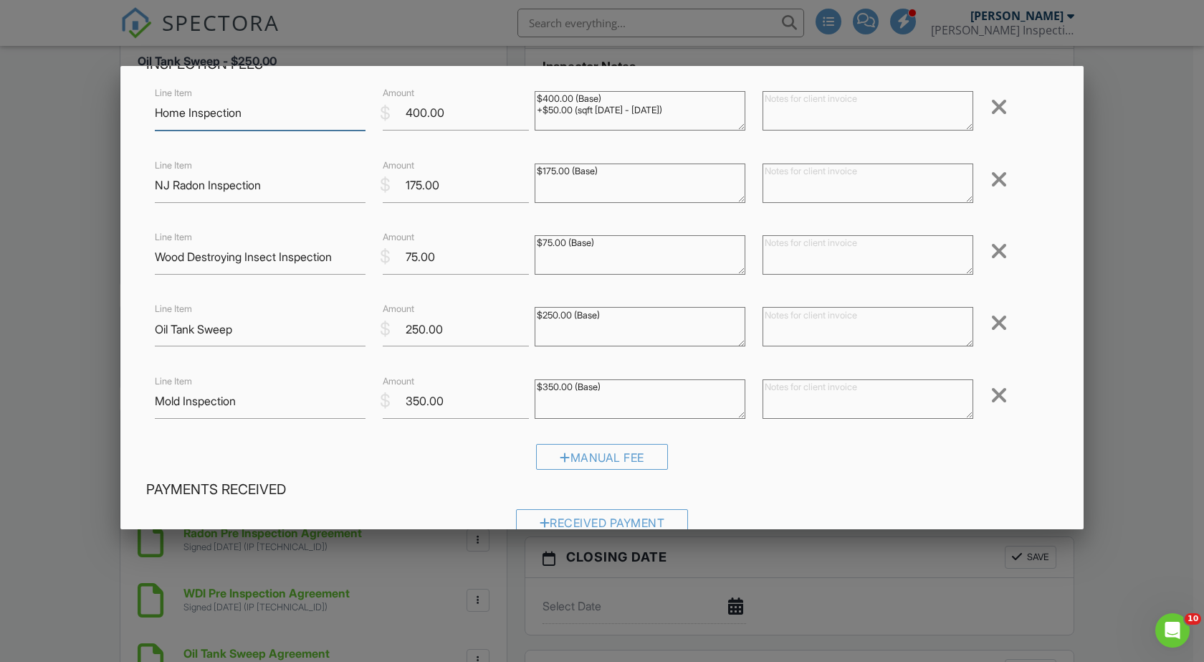
scroll to position [287, 0]
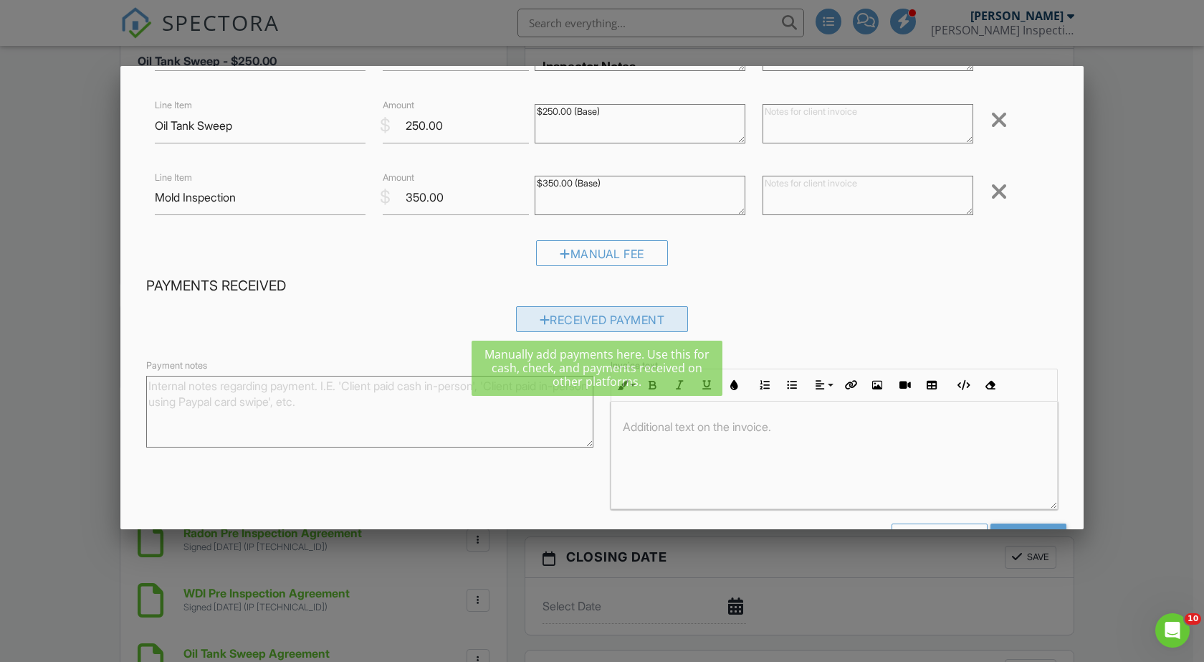
click at [547, 313] on div "Received Payment" at bounding box center [602, 319] width 173 height 26
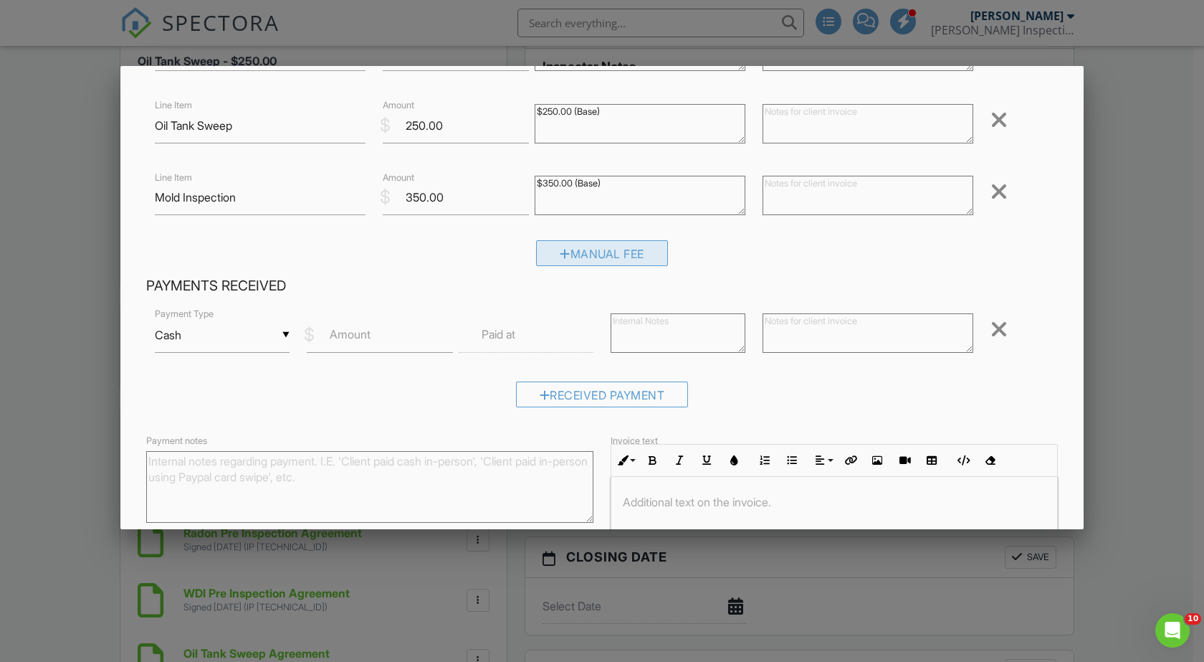
drag, startPoint x: 557, startPoint y: 237, endPoint x: 550, endPoint y: 252, distance: 16.7
click at [557, 238] on div "Inspection Fees Line Item Home Inspection $ Amount 400.00 $400.00 (Base) +$50.0…" at bounding box center [602, 64] width 929 height 425
click at [548, 253] on div "Manual Fee" at bounding box center [602, 253] width 132 height 26
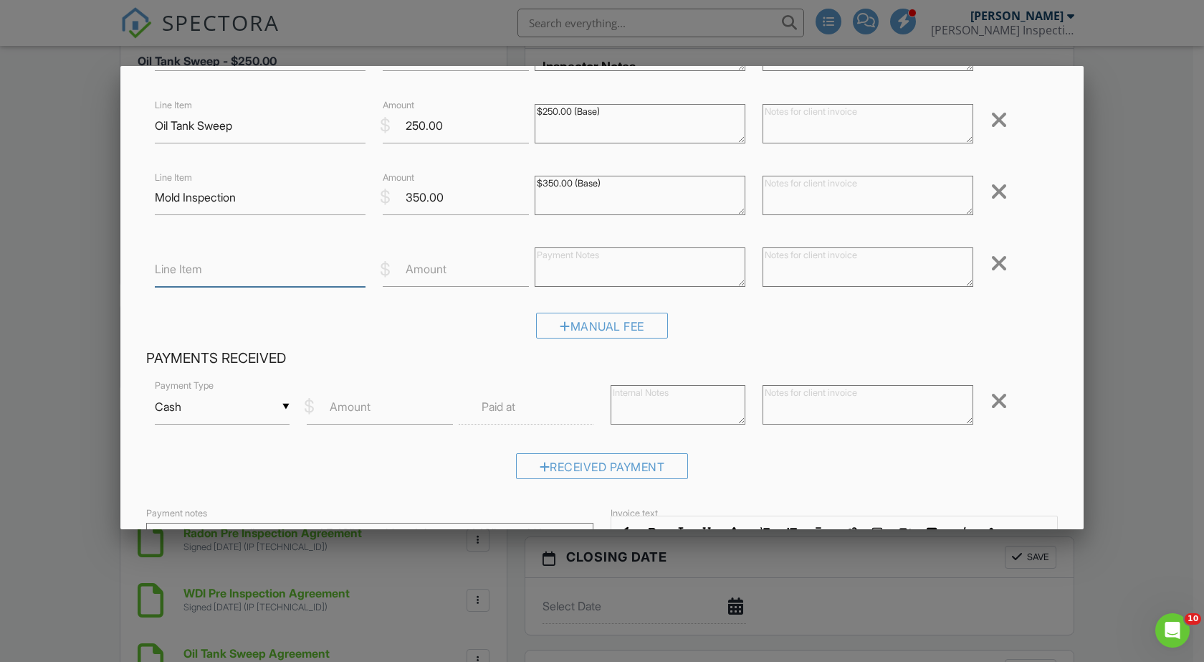
click at [282, 275] on input "Line Item" at bounding box center [260, 269] width 211 height 35
type input "Cas Discount"
type input "-25"
click at [392, 408] on input "Amount" at bounding box center [380, 406] width 146 height 35
type input "1200"
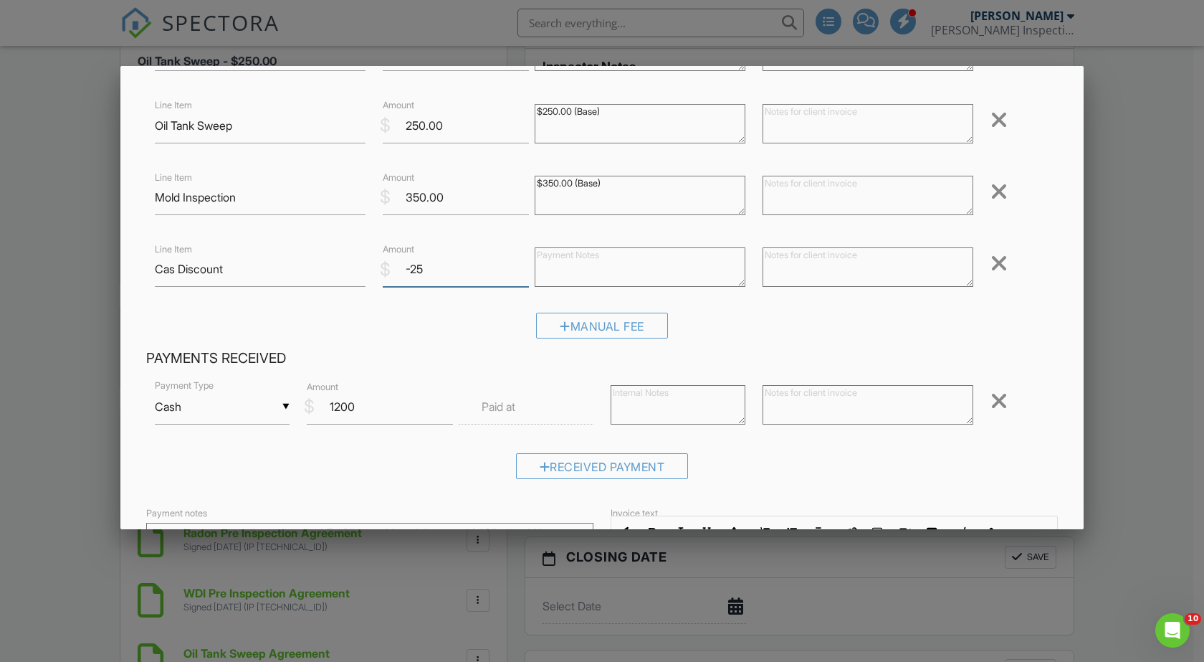
click at [441, 271] on input "-25" at bounding box center [456, 269] width 146 height 35
type input "-2"
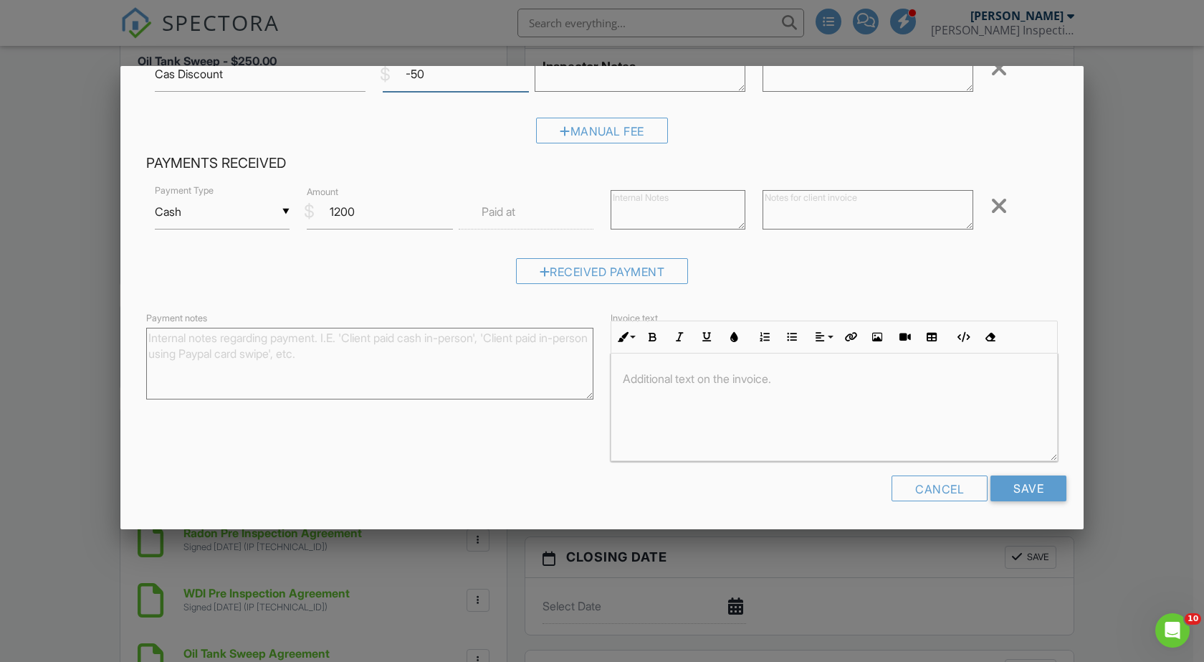
scroll to position [1, 0]
type input "-50"
click at [1031, 477] on input "Save" at bounding box center [1029, 488] width 76 height 26
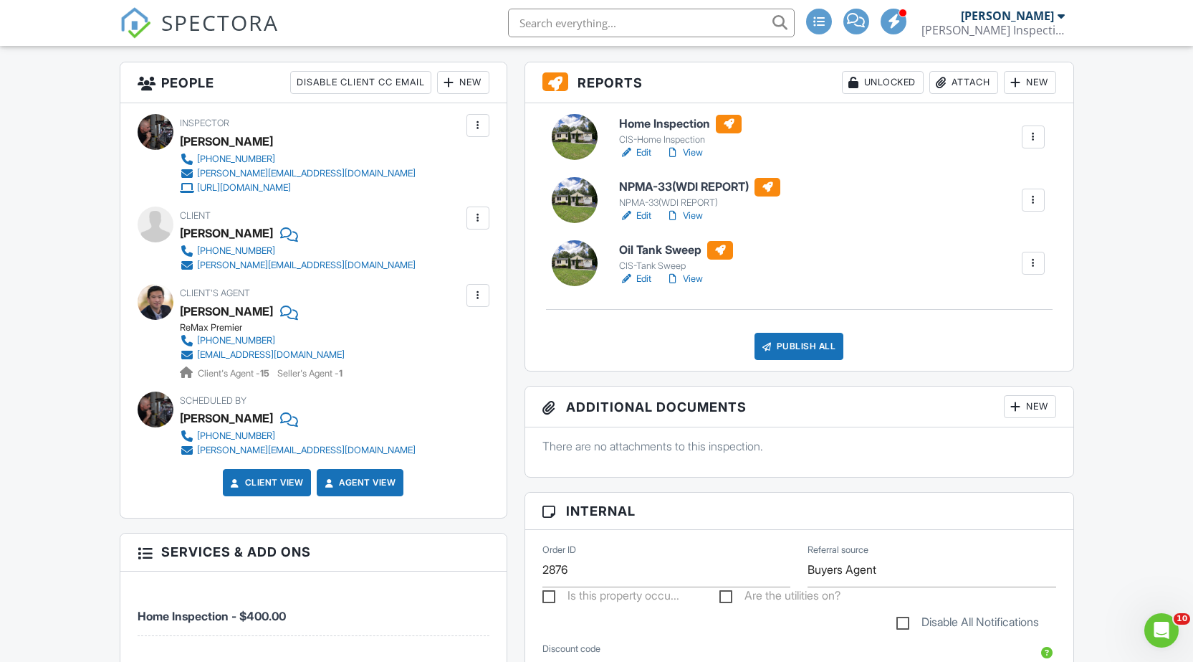
click at [639, 275] on link "Edit" at bounding box center [635, 279] width 32 height 14
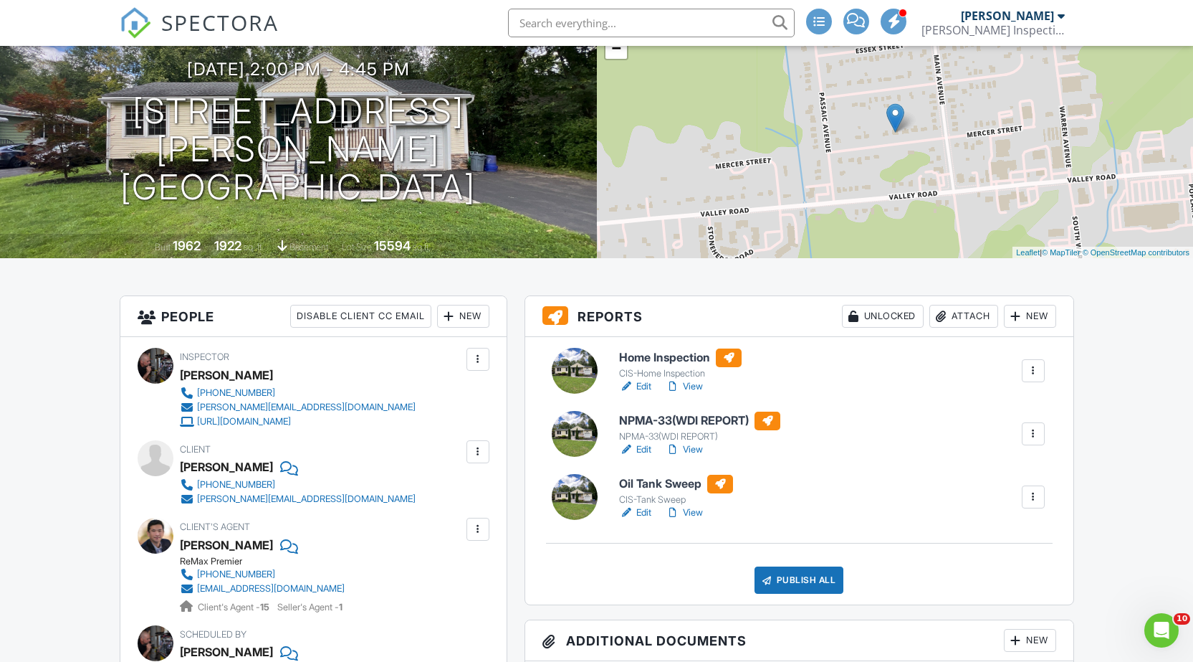
scroll to position [215, 0]
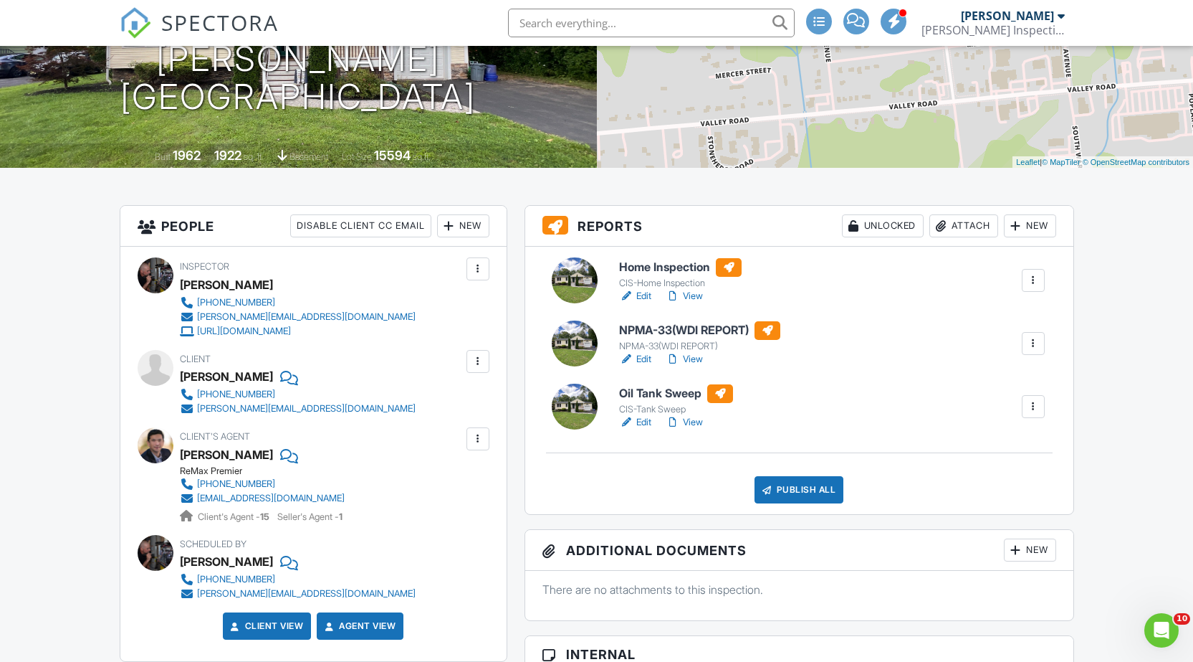
click at [649, 359] on link "Edit" at bounding box center [635, 359] width 32 height 14
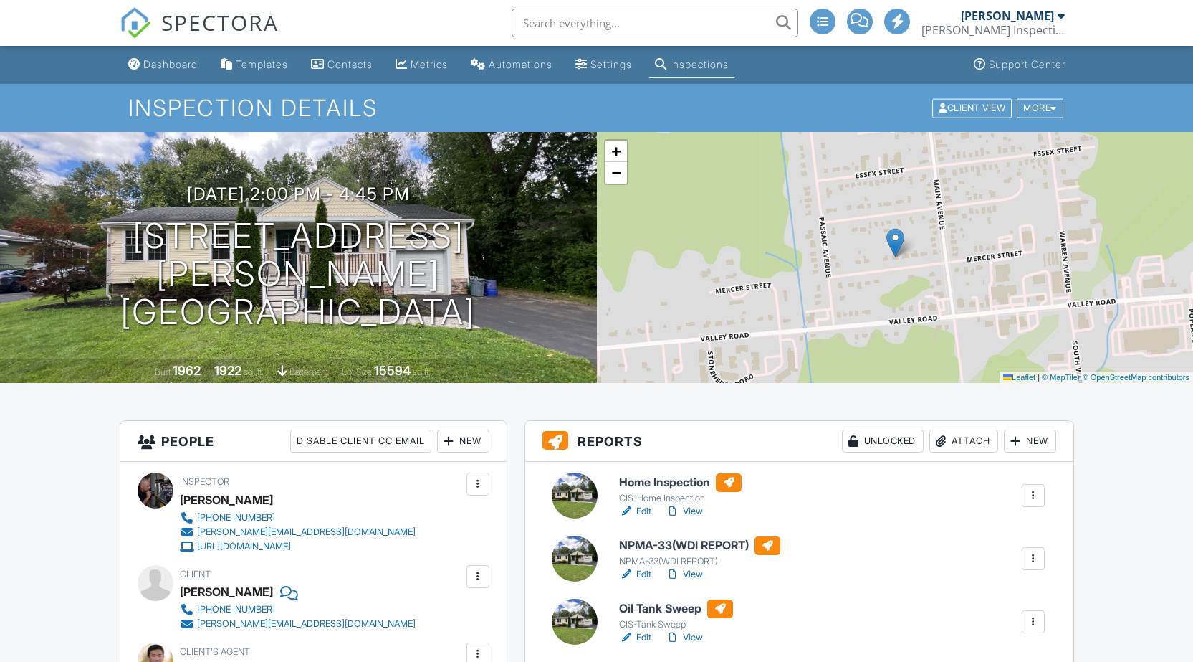
click at [649, 507] on link "Edit" at bounding box center [635, 511] width 32 height 14
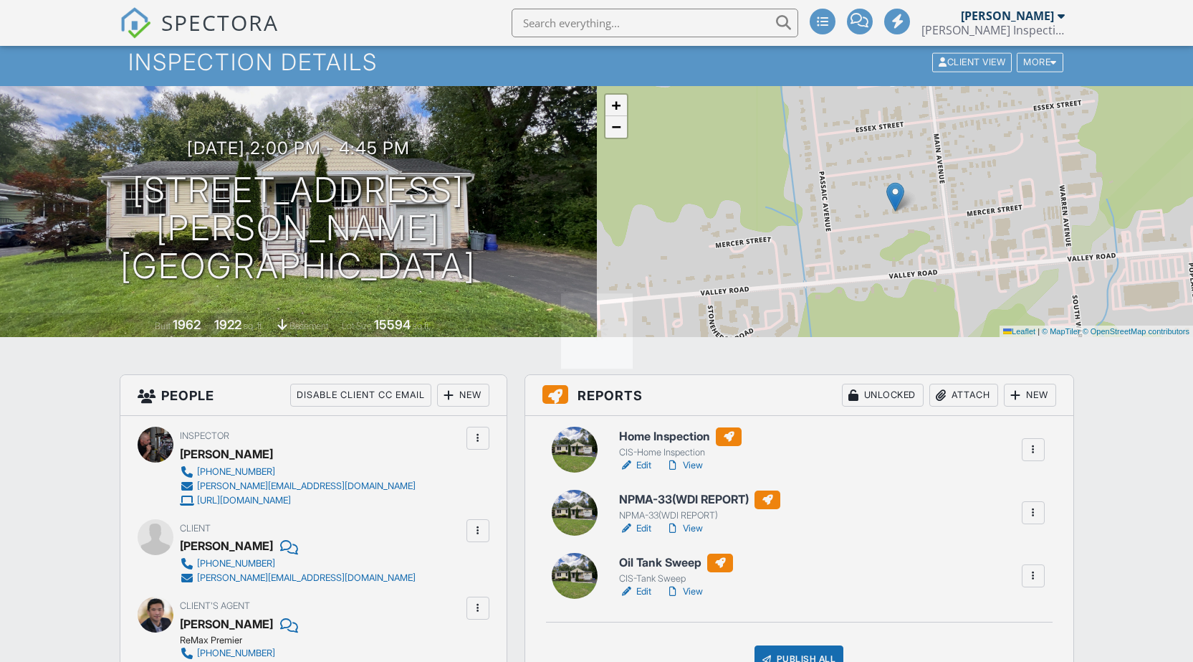
scroll to position [72, 0]
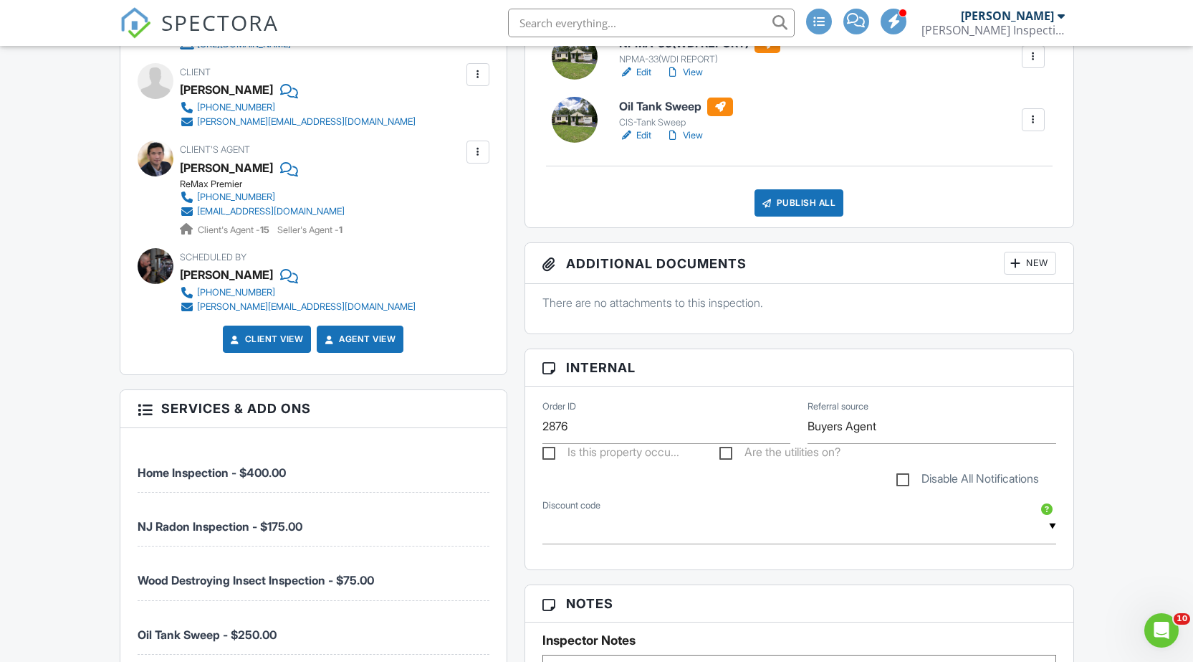
click at [797, 201] on div "Publish All" at bounding box center [800, 202] width 90 height 27
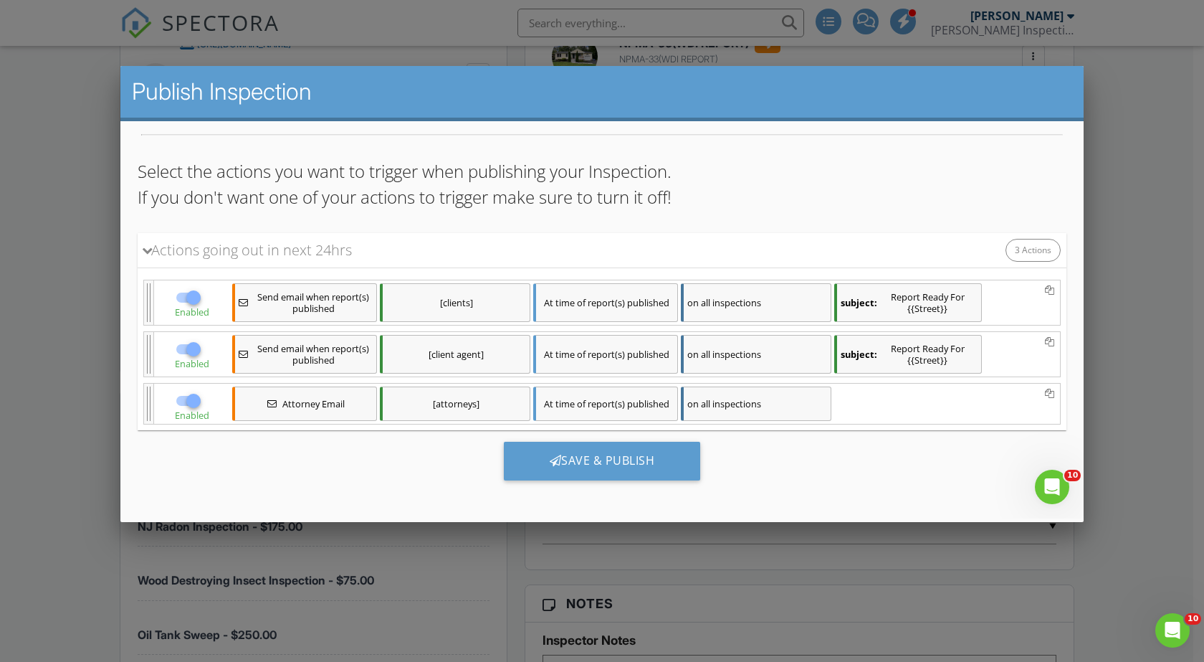
scroll to position [131, 0]
drag, startPoint x: 609, startPoint y: 457, endPoint x: 599, endPoint y: 452, distance: 11.6
click at [609, 458] on div "Save & Publish" at bounding box center [602, 459] width 197 height 39
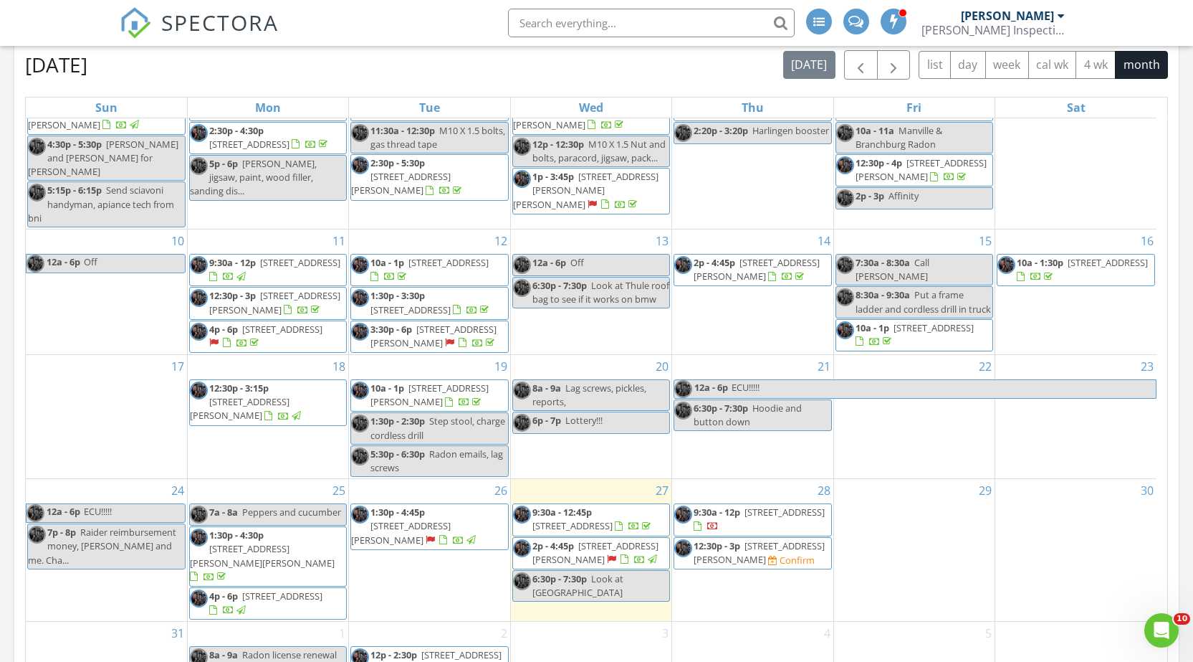
click at [760, 555] on span "42 Merritt Ave, South Amboy 08879" at bounding box center [759, 552] width 131 height 27
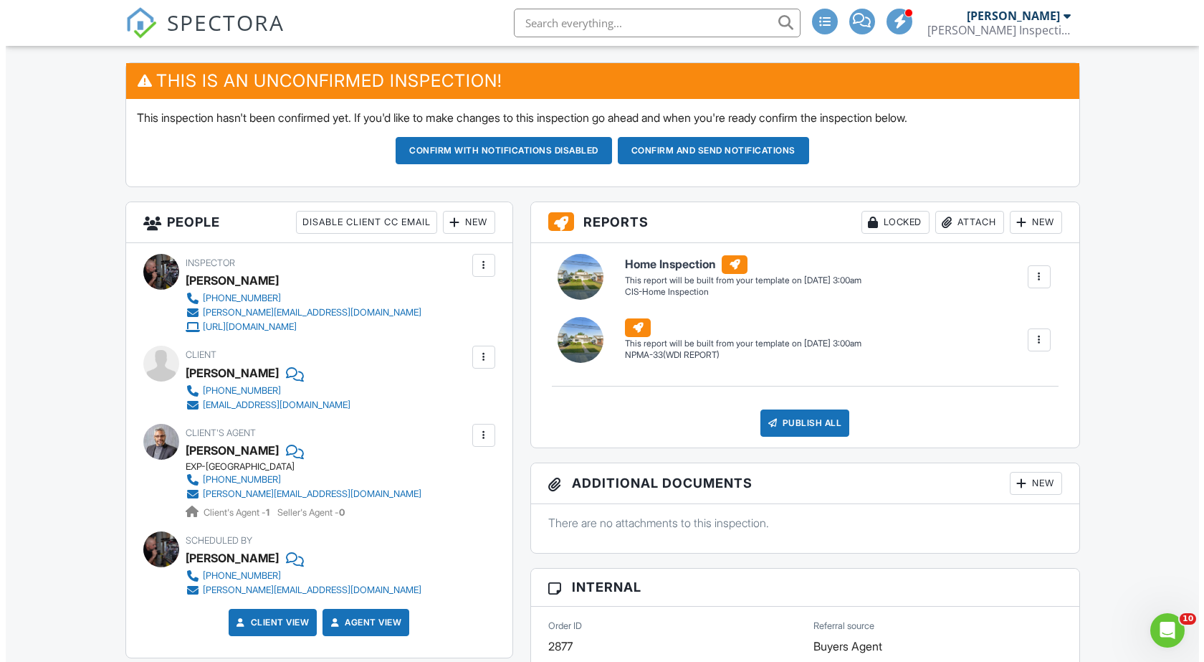
scroll to position [358, 0]
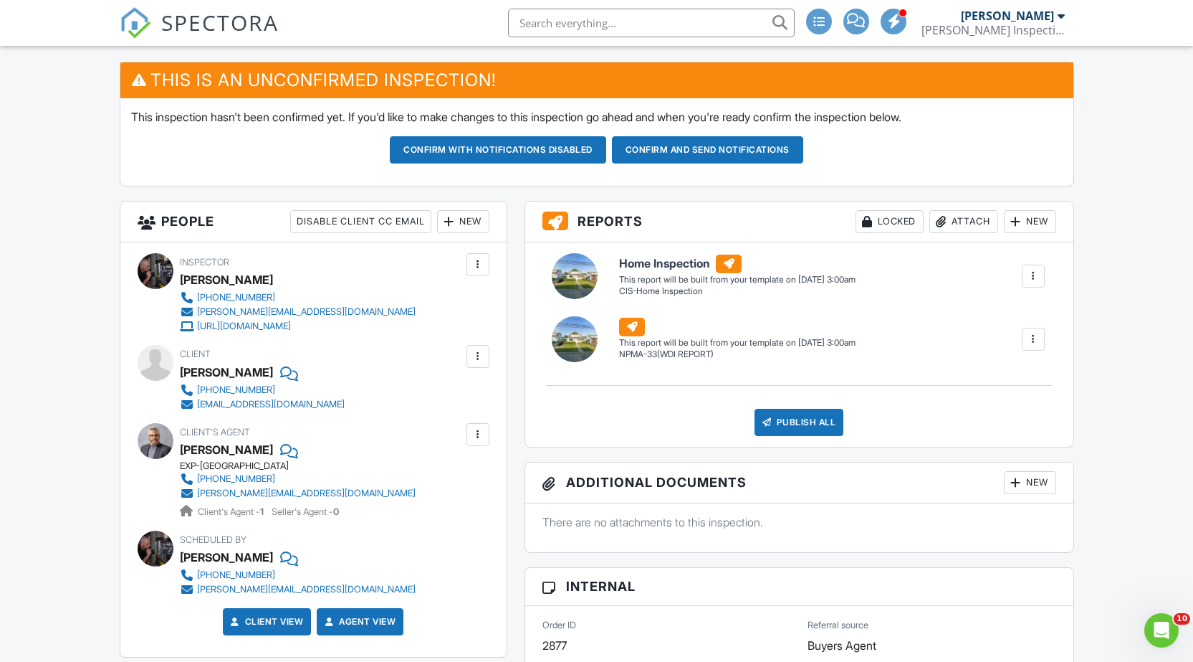
click at [475, 356] on div at bounding box center [478, 356] width 14 height 14
click at [462, 392] on li "Edit" at bounding box center [444, 400] width 73 height 36
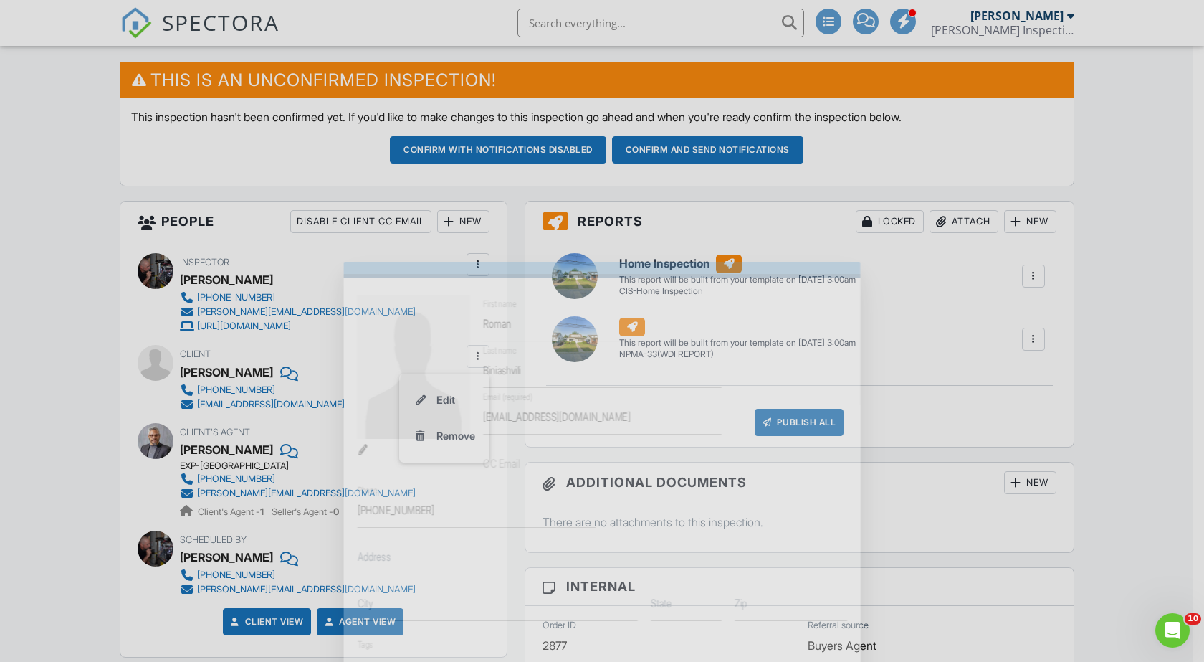
scroll to position [72, 0]
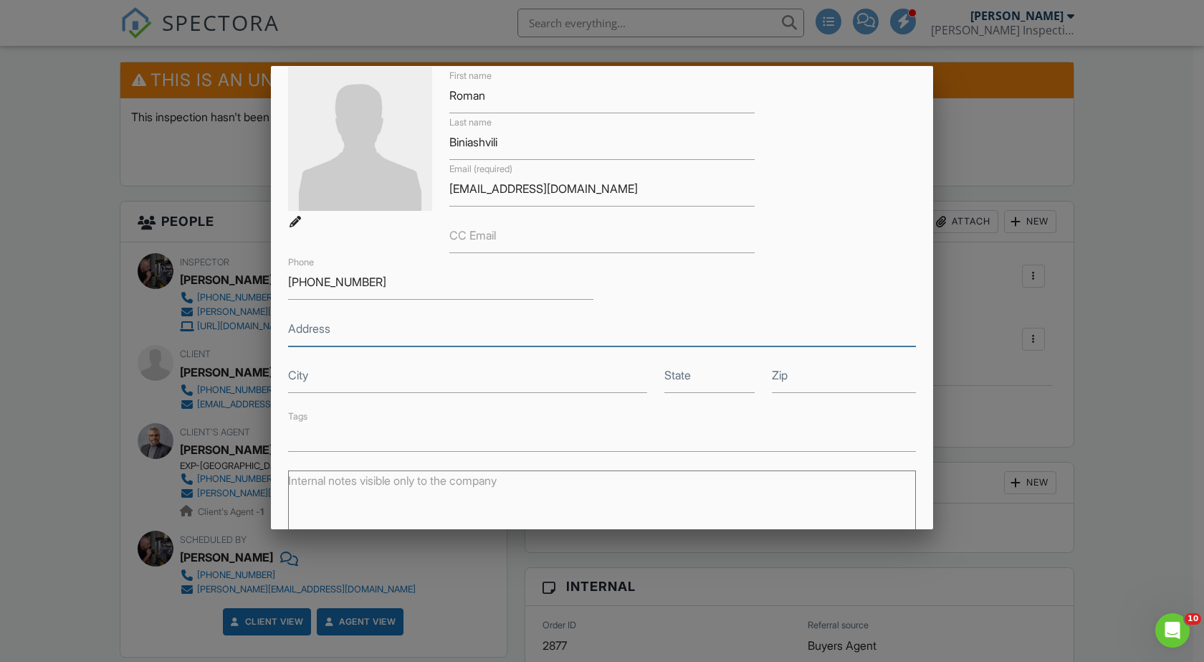
click at [384, 329] on input "Address" at bounding box center [602, 328] width 628 height 35
type input "[STREET_ADDRESS]"
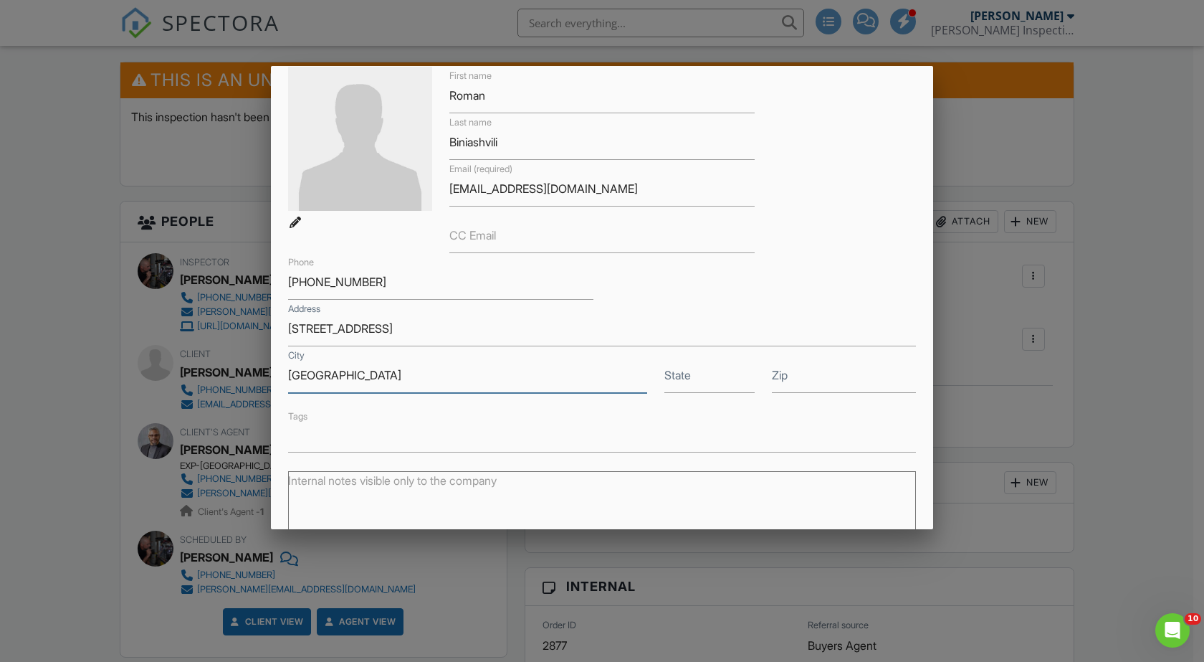
type input "[GEOGRAPHIC_DATA]"
type input "NY"
click at [822, 383] on input "Zip" at bounding box center [844, 375] width 144 height 35
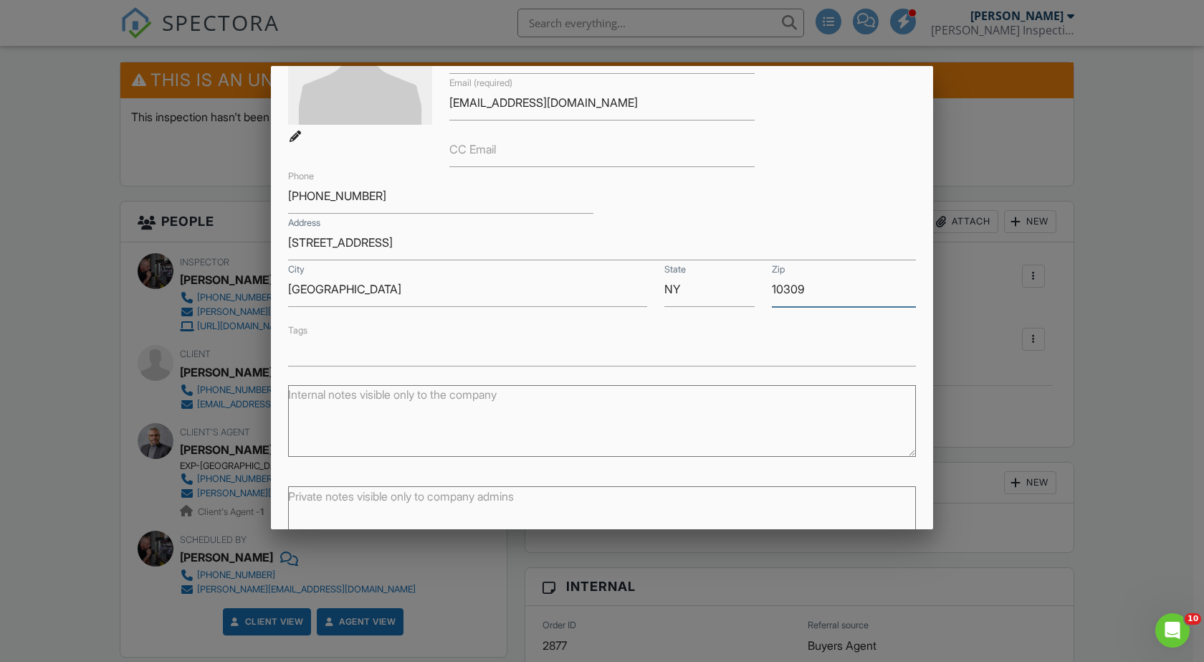
scroll to position [251, 0]
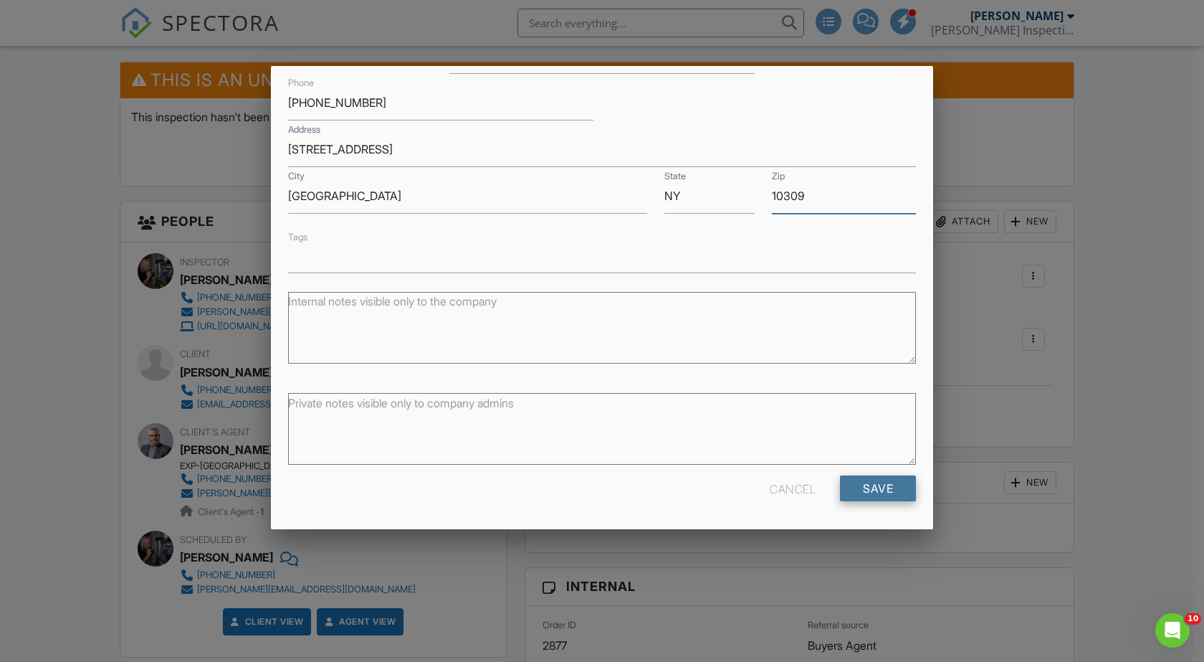
type input "10309"
click at [878, 498] on input "Save" at bounding box center [878, 488] width 76 height 26
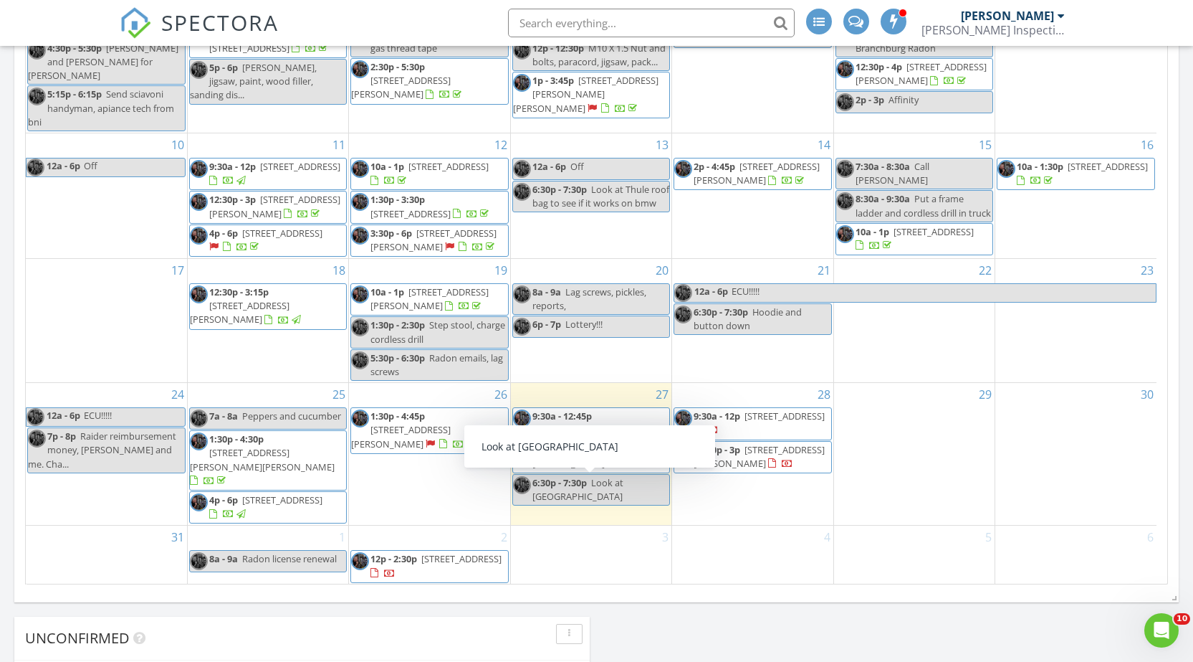
scroll to position [932, 0]
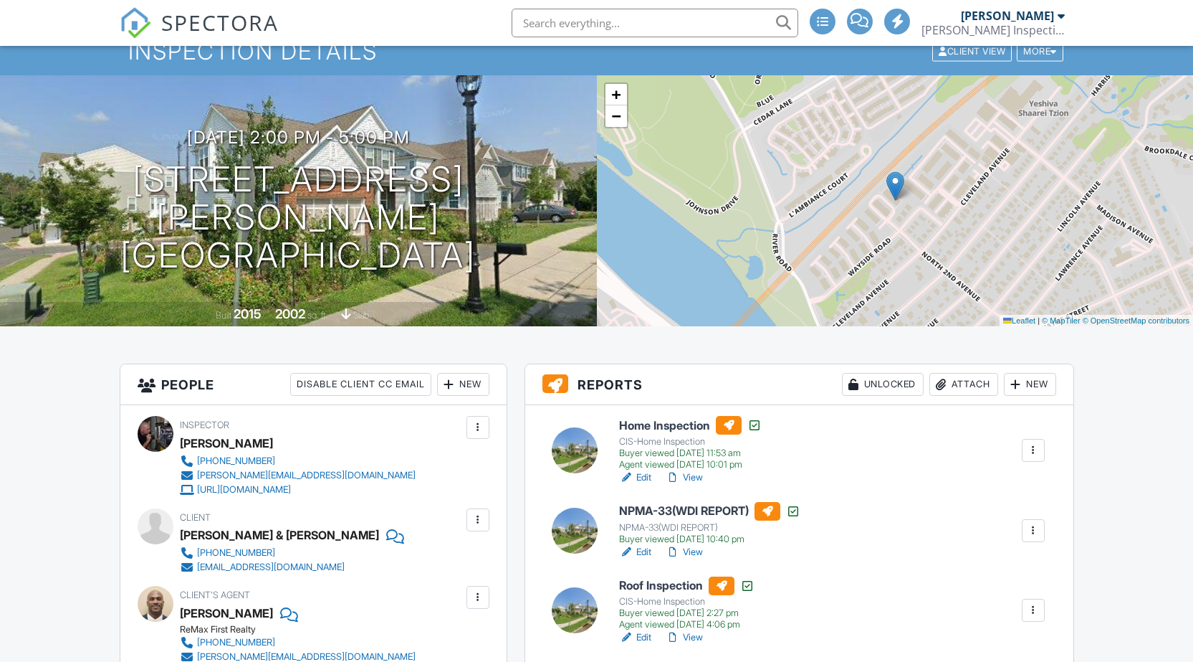
scroll to position [215, 0]
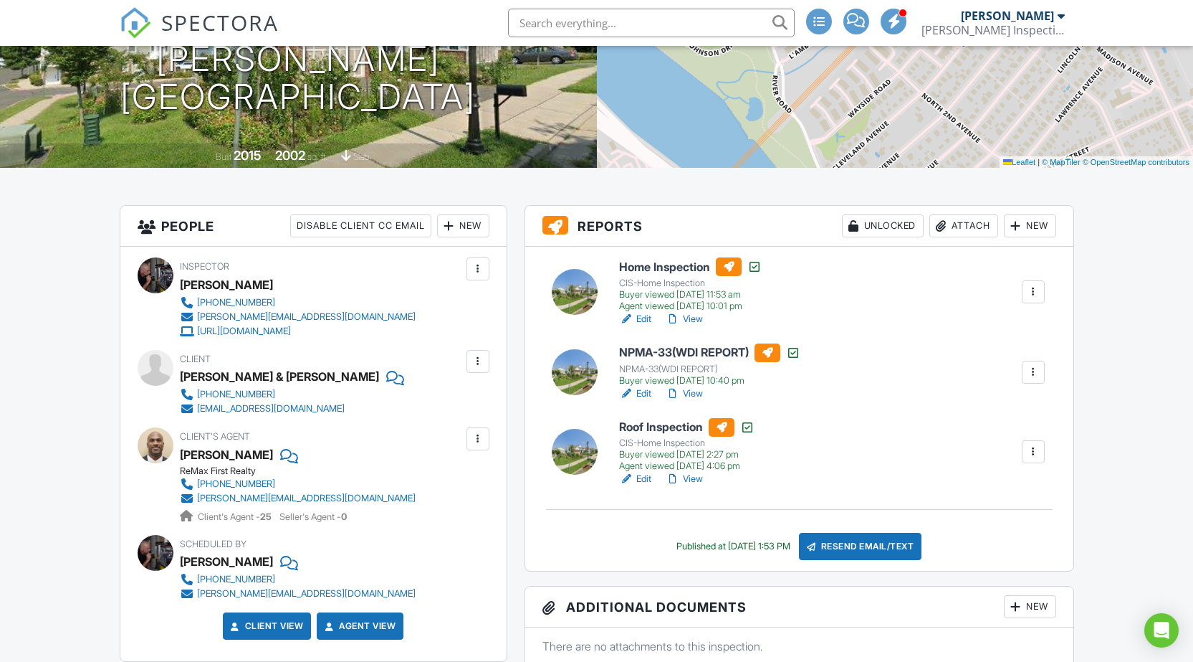
click at [642, 318] on link "Edit" at bounding box center [635, 319] width 32 height 14
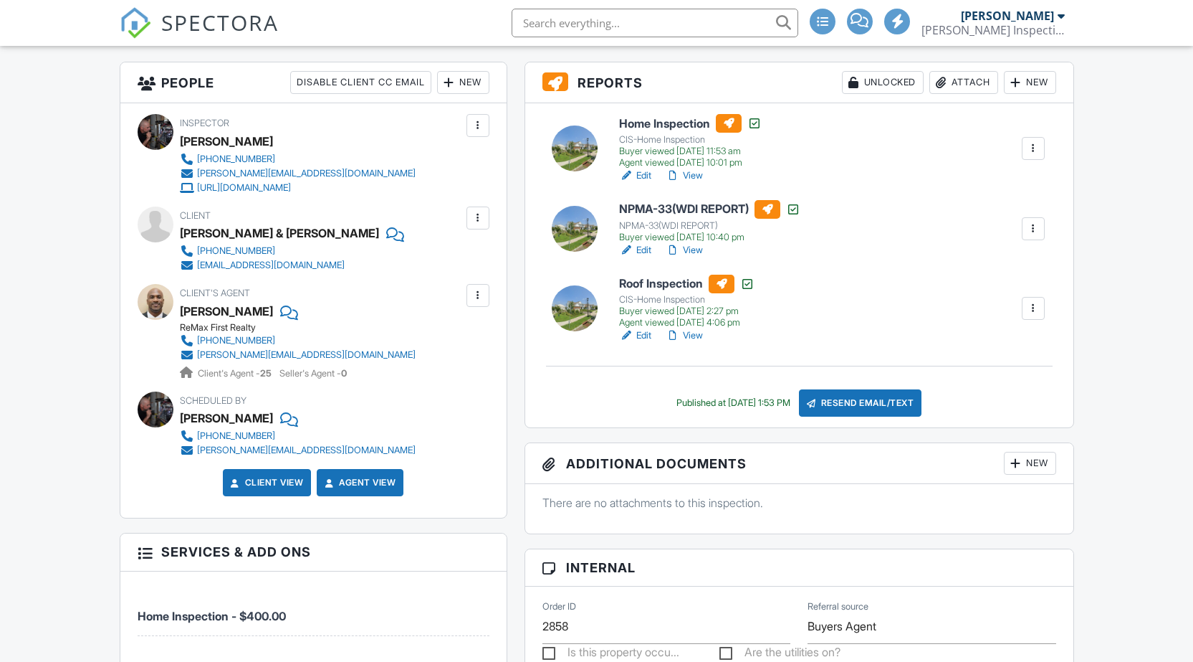
scroll to position [358, 0]
click at [882, 399] on div "Resend Email/Text" at bounding box center [860, 402] width 123 height 27
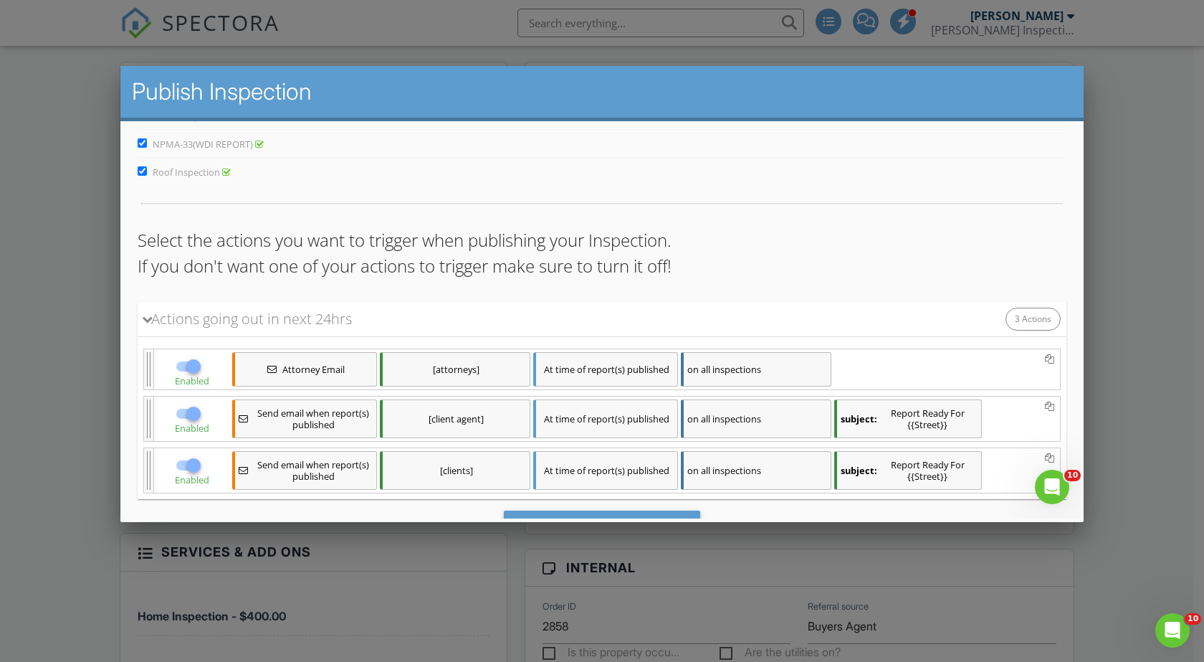
scroll to position [131, 0]
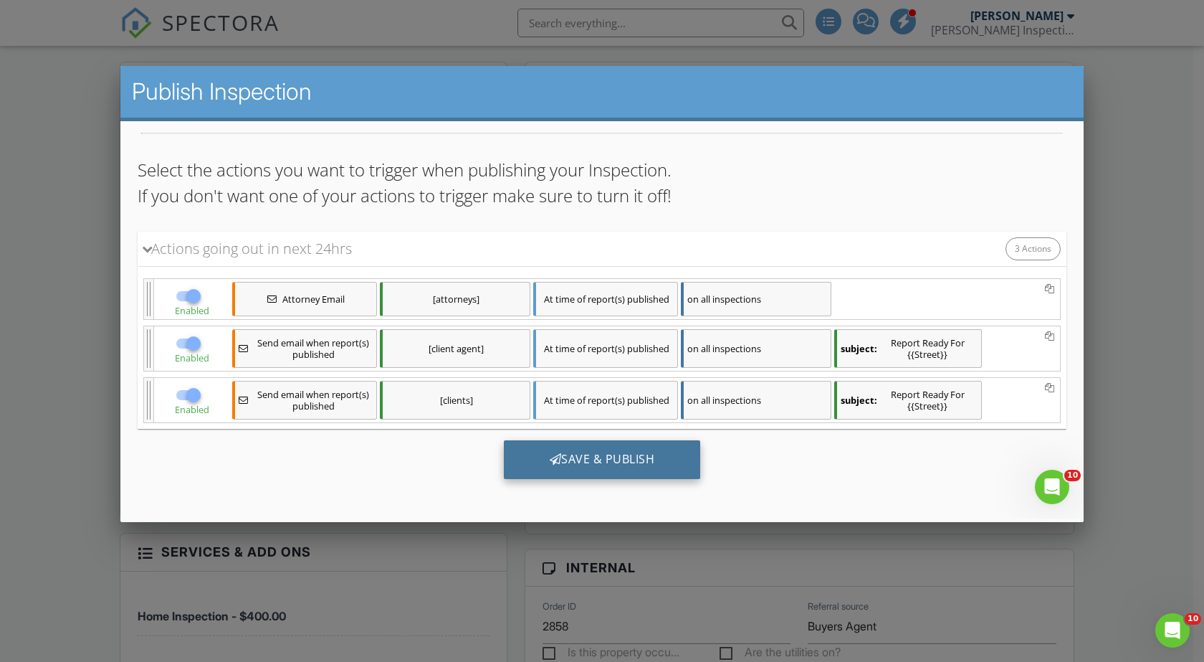
click at [604, 458] on div "Save & Publish" at bounding box center [602, 459] width 197 height 39
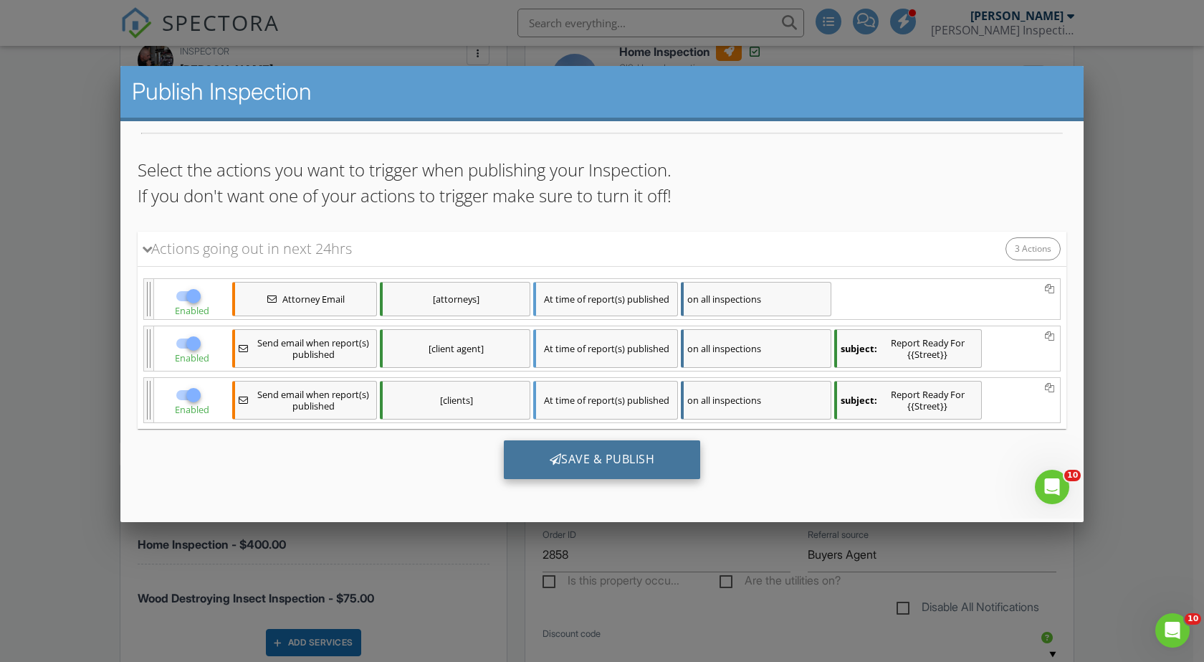
click at [619, 461] on div "Save & Publish" at bounding box center [602, 459] width 197 height 39
